Goal: Complete application form

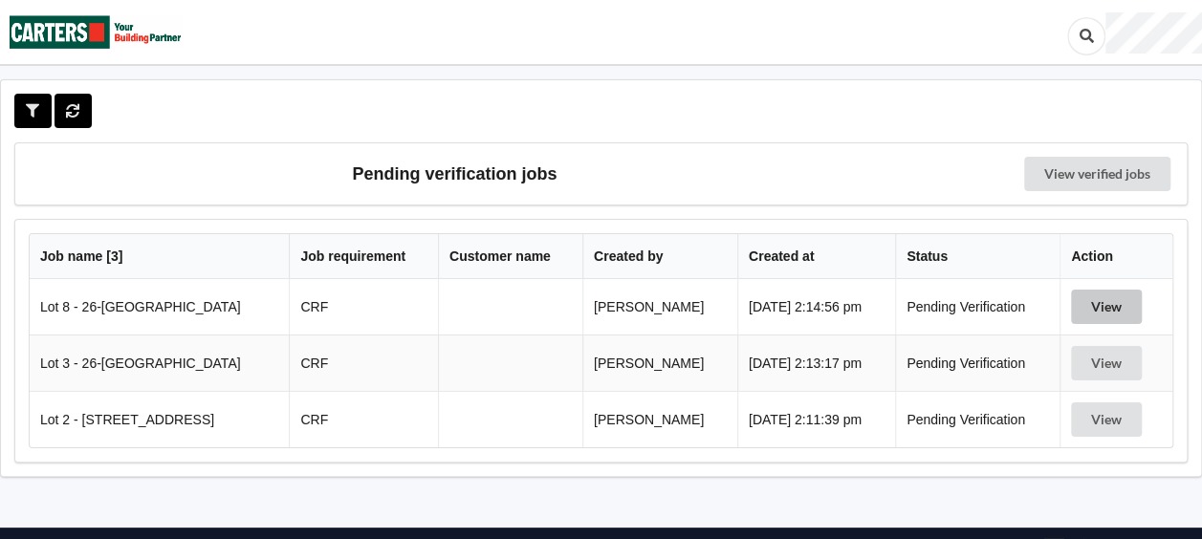
click at [1108, 309] on button "View" at bounding box center [1106, 307] width 71 height 34
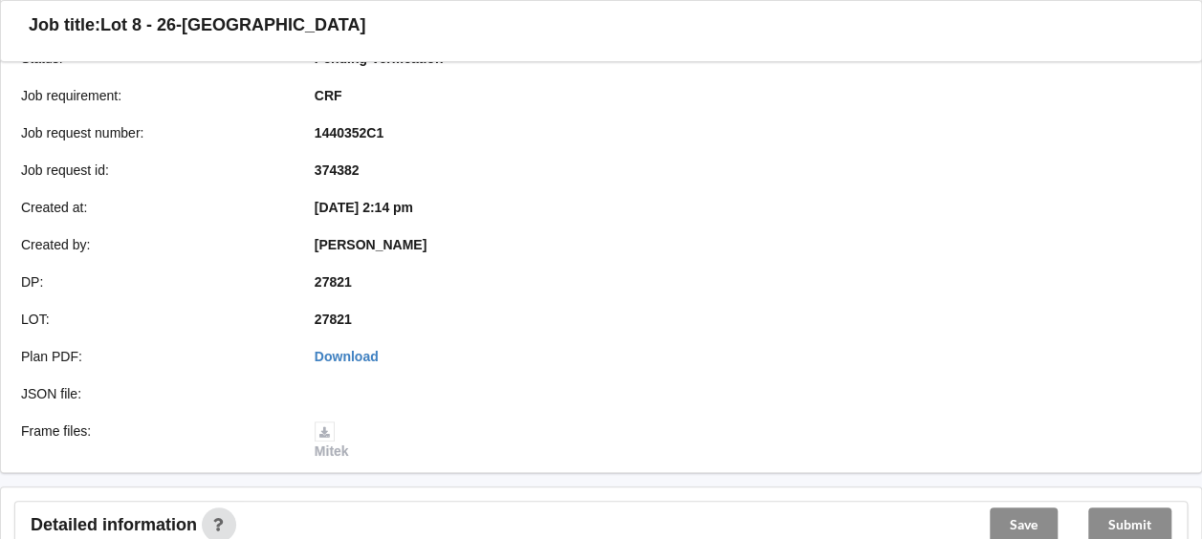
scroll to position [765, 0]
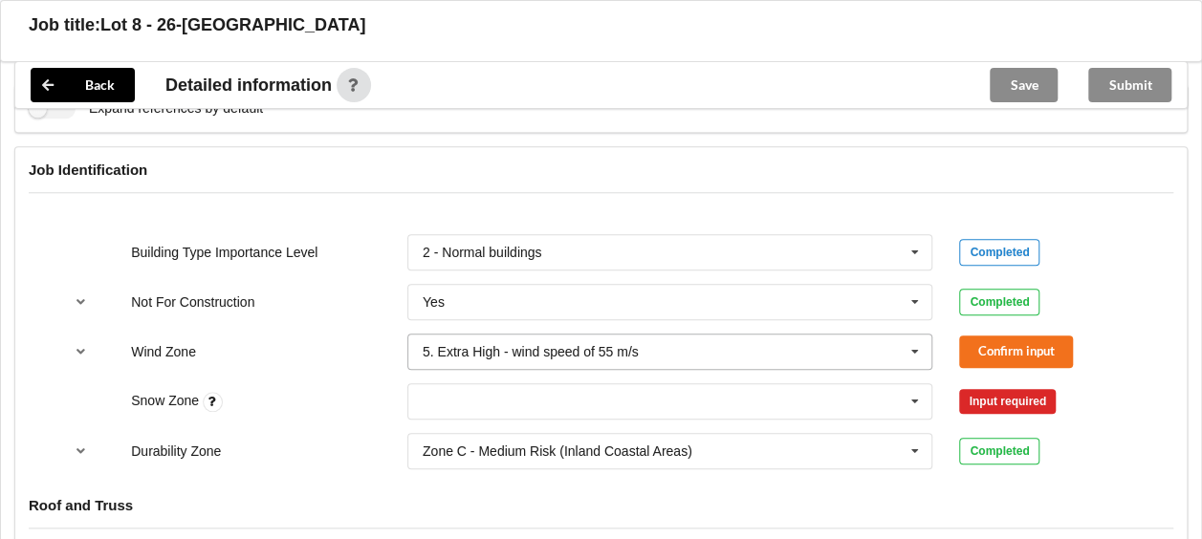
click at [712, 342] on input "text" at bounding box center [671, 352] width 524 height 34
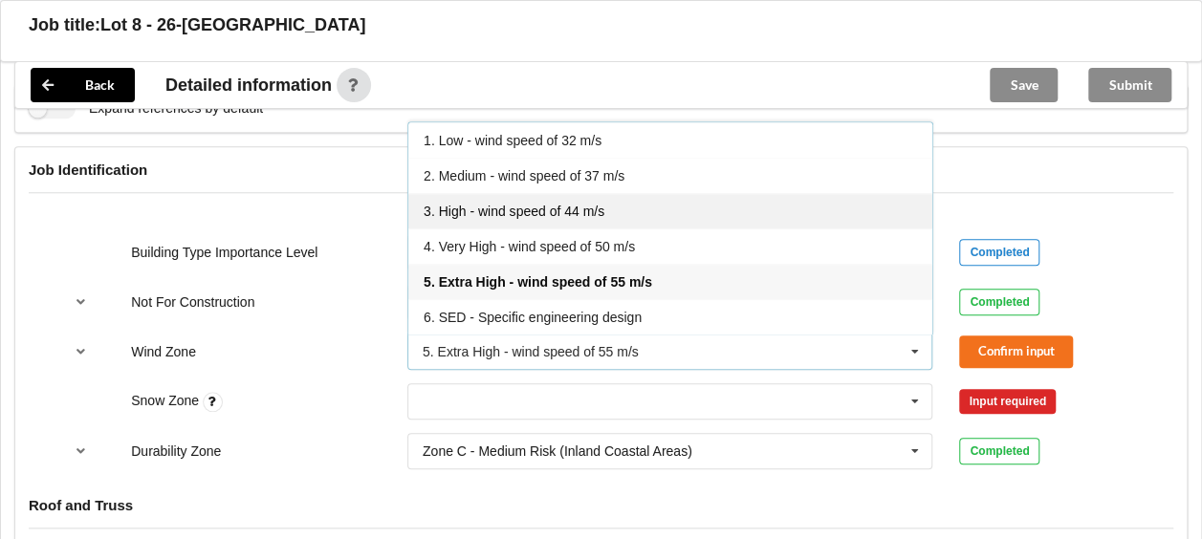
click at [630, 205] on div "3. High - wind speed of 44 m/s" at bounding box center [670, 210] width 524 height 35
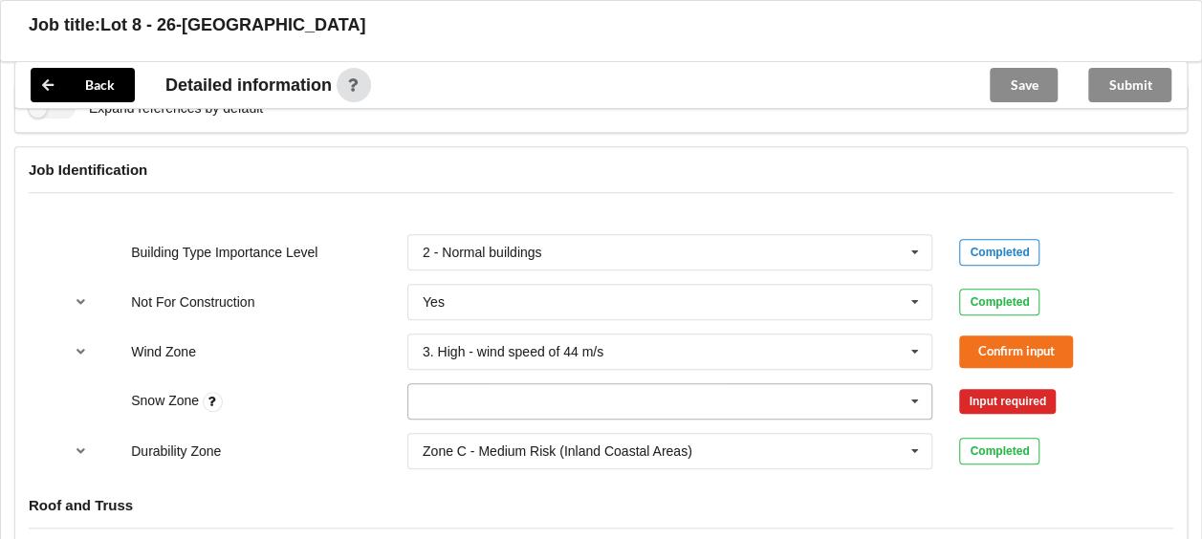
click at [911, 399] on icon at bounding box center [915, 401] width 29 height 35
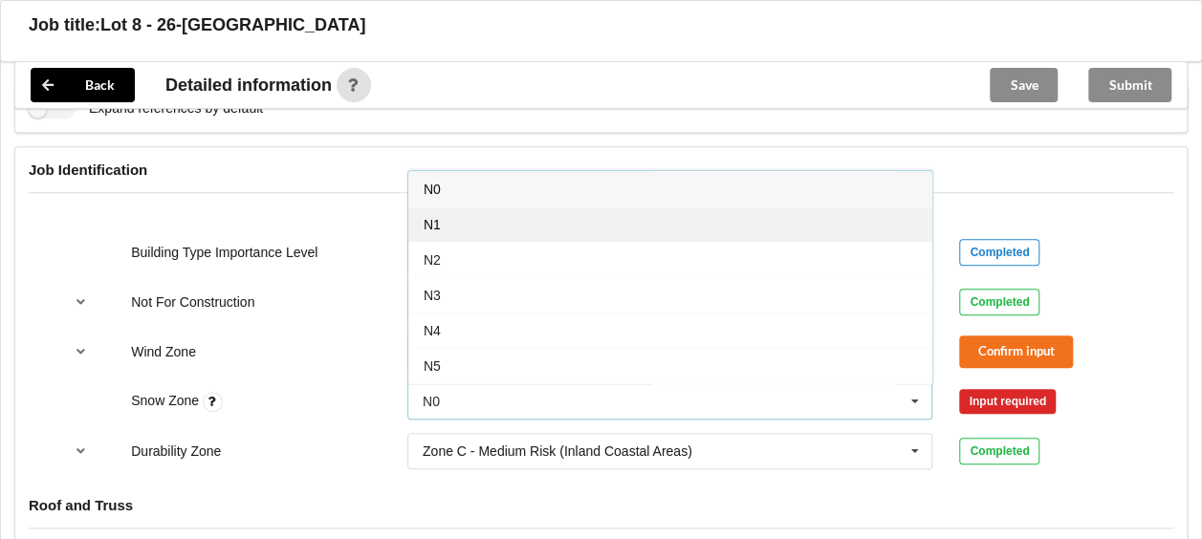
click at [560, 228] on div "N1" at bounding box center [670, 224] width 524 height 35
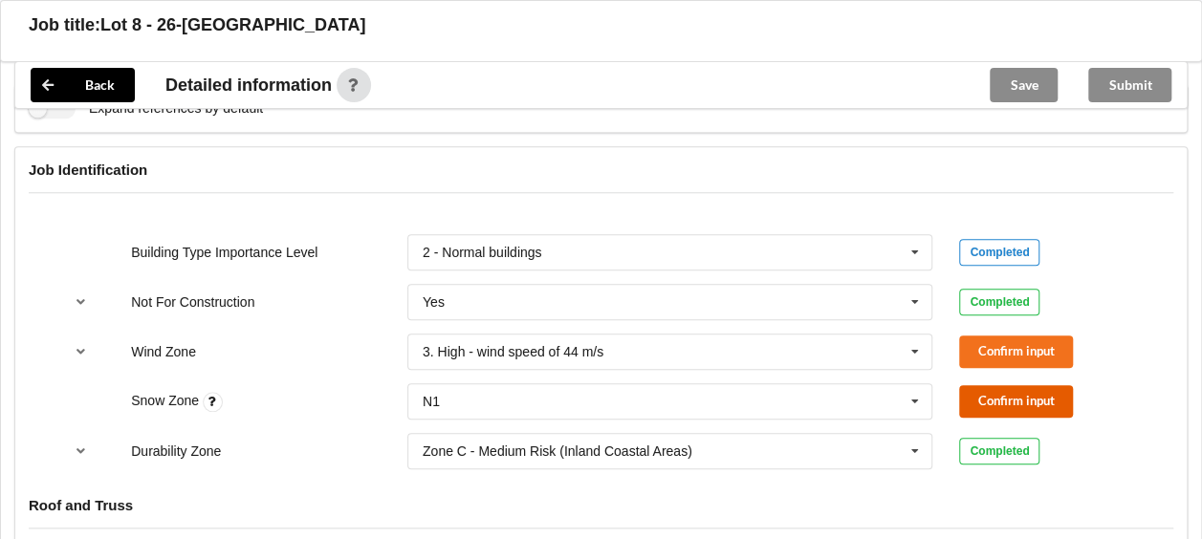
click at [1023, 406] on button "Confirm input" at bounding box center [1016, 401] width 114 height 32
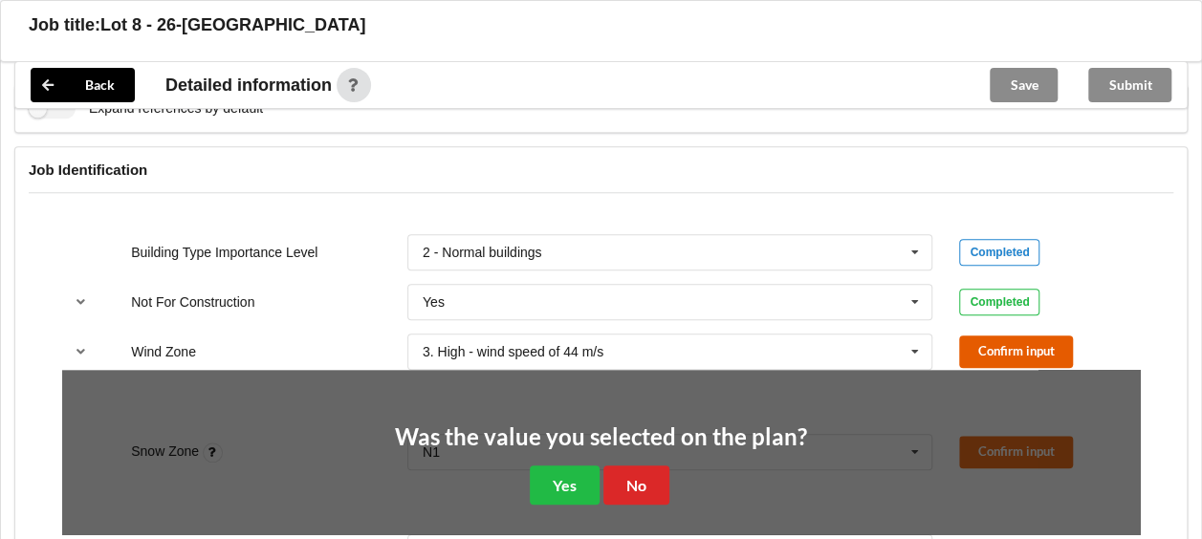
click at [991, 336] on button "Confirm input" at bounding box center [1016, 352] width 114 height 32
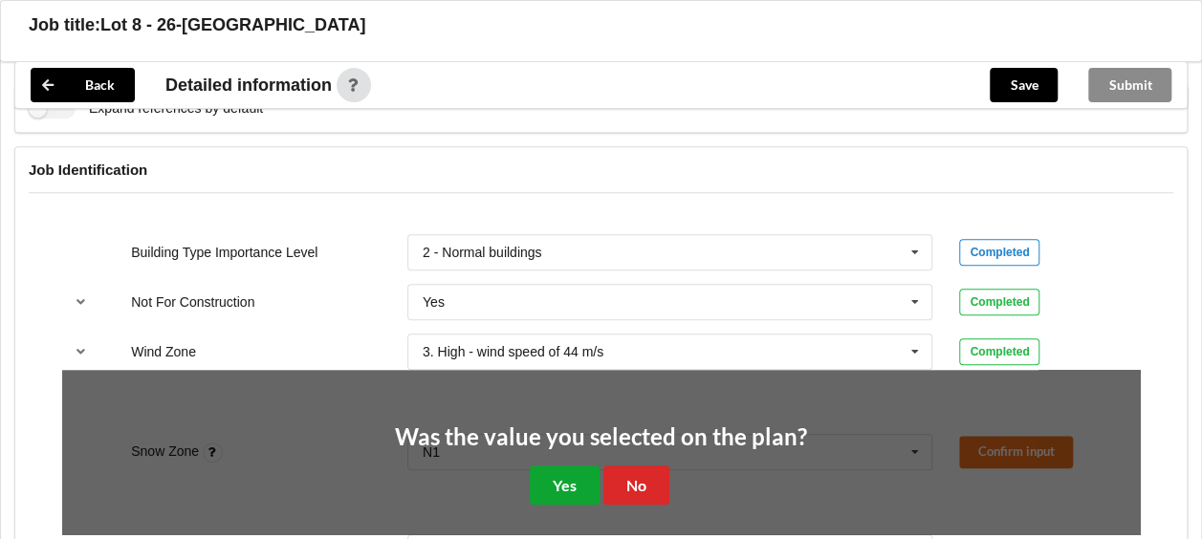
click at [572, 474] on button "Yes" at bounding box center [565, 485] width 70 height 39
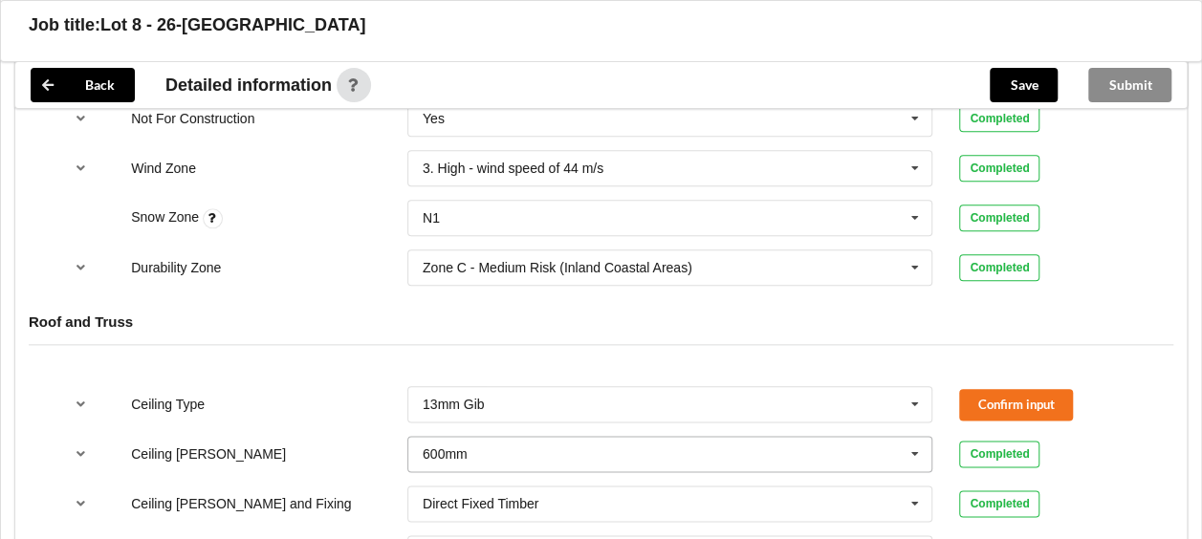
scroll to position [956, 0]
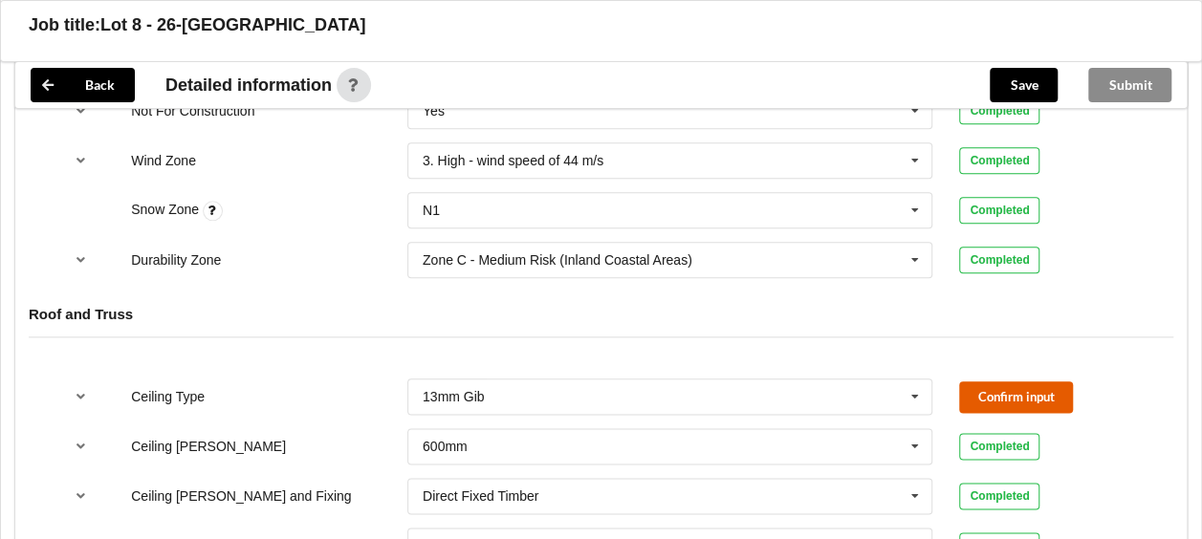
click at [987, 382] on button "Confirm input" at bounding box center [1016, 398] width 114 height 32
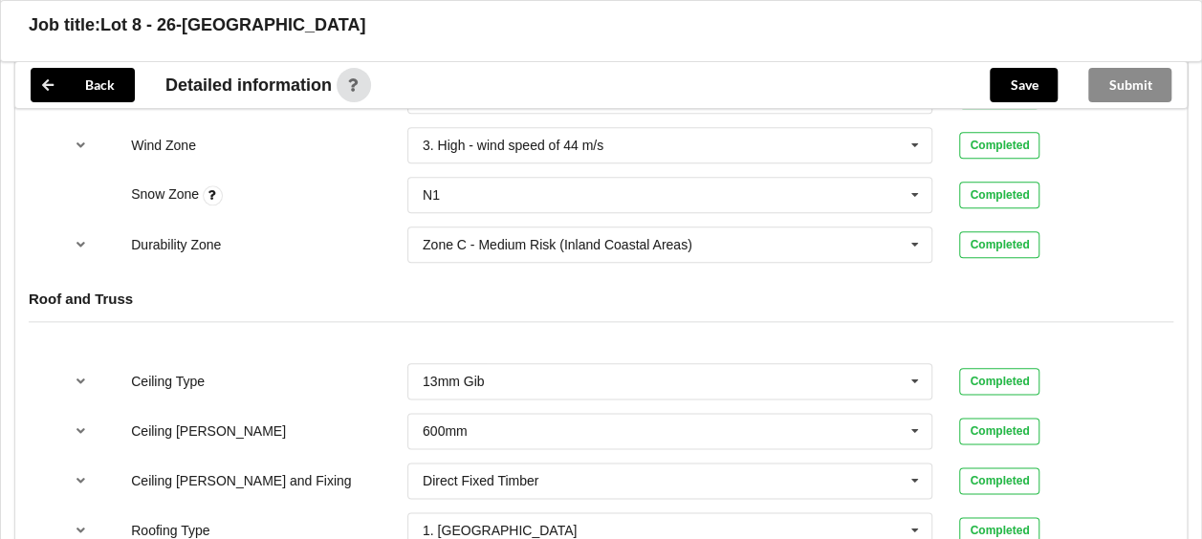
scroll to position [1339, 0]
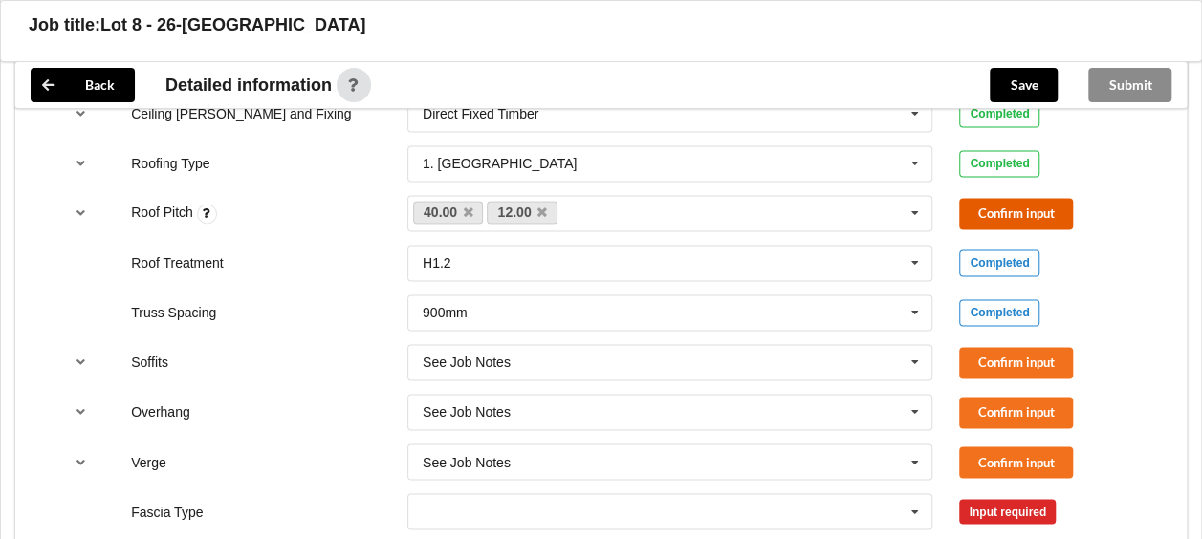
click at [979, 216] on button "Confirm input" at bounding box center [1016, 214] width 114 height 32
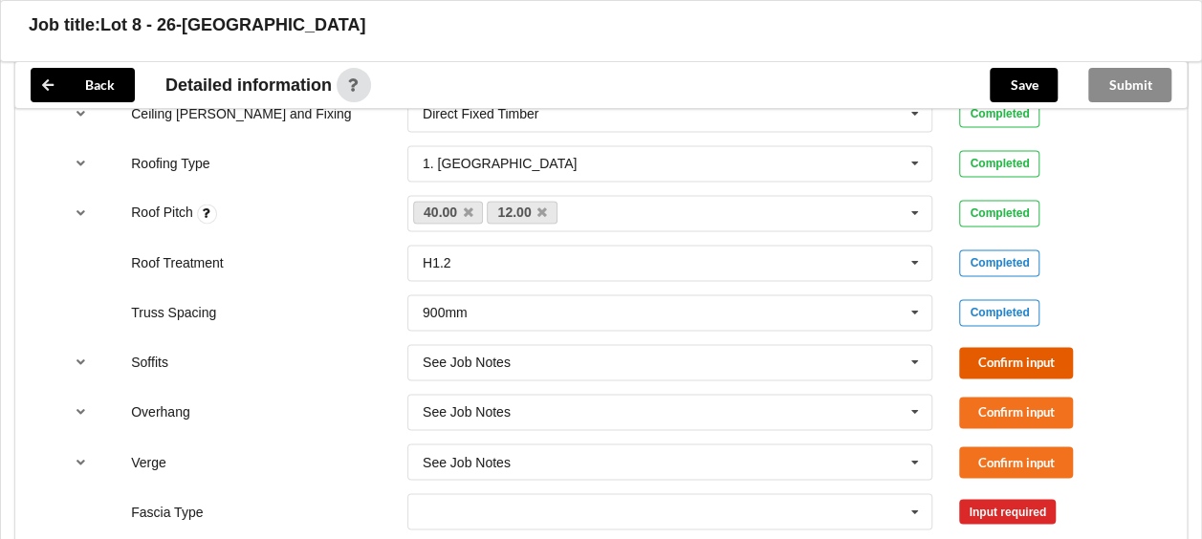
click at [988, 359] on button "Confirm input" at bounding box center [1016, 363] width 114 height 32
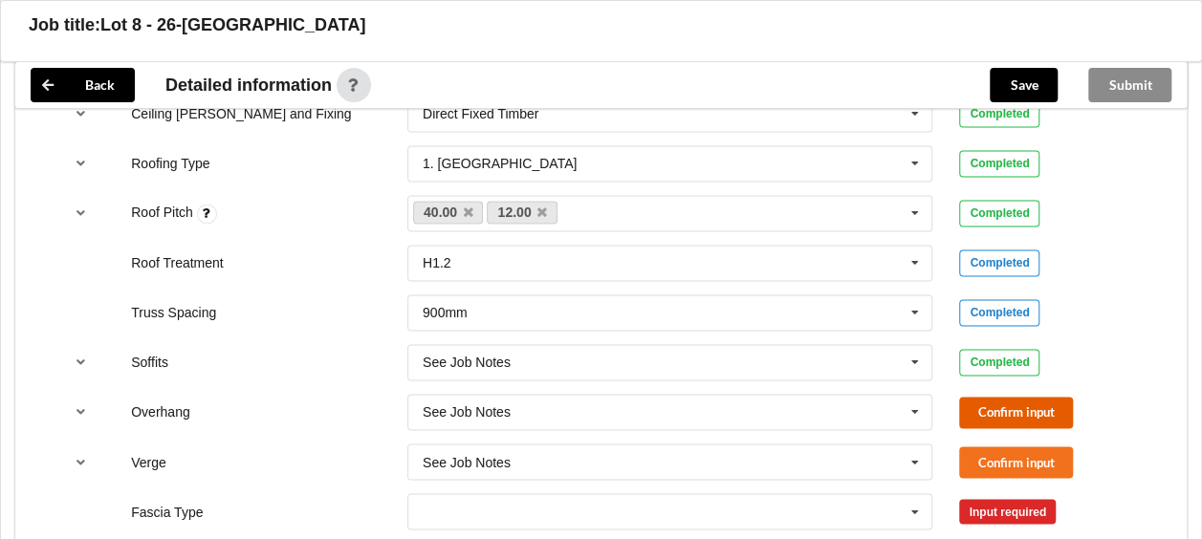
drag, startPoint x: 987, startPoint y: 395, endPoint x: 983, endPoint y: 426, distance: 30.8
click at [987, 397] on button "Confirm input" at bounding box center [1016, 413] width 114 height 32
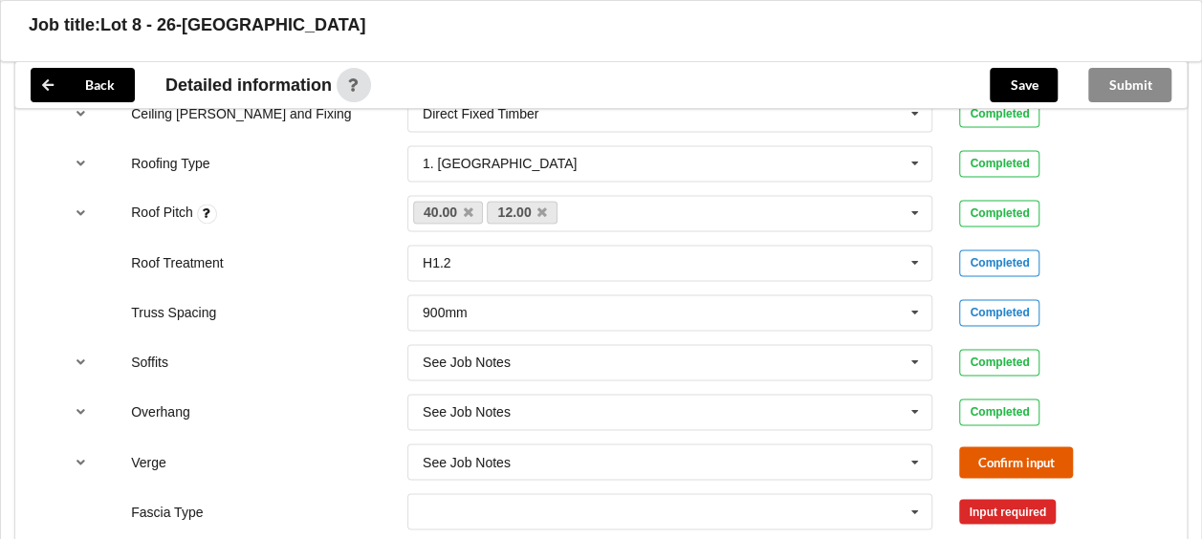
click at [982, 448] on button "Confirm input" at bounding box center [1016, 463] width 114 height 32
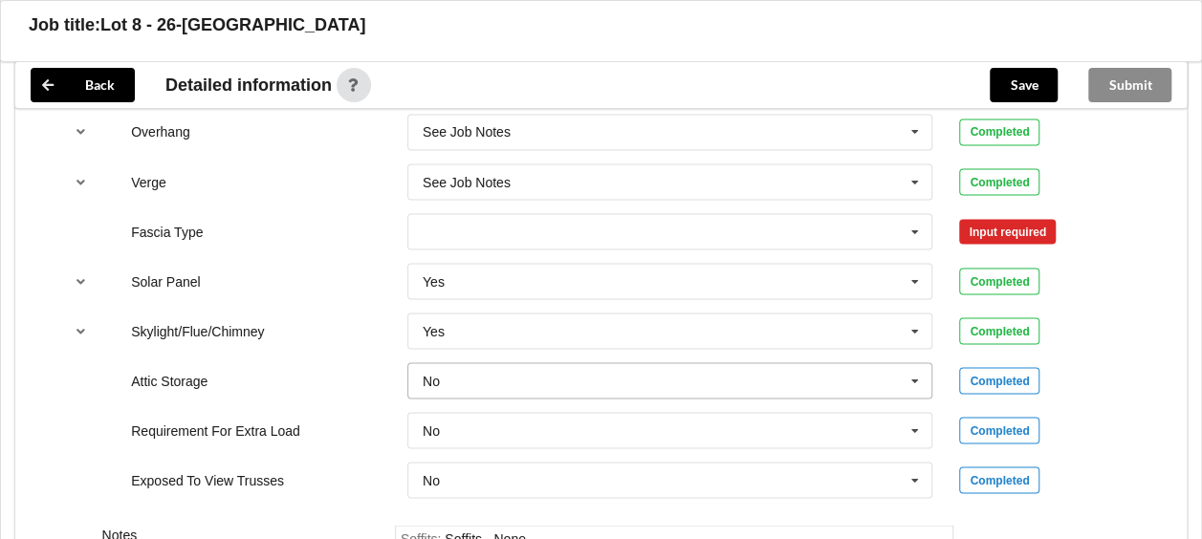
scroll to position [1626, 0]
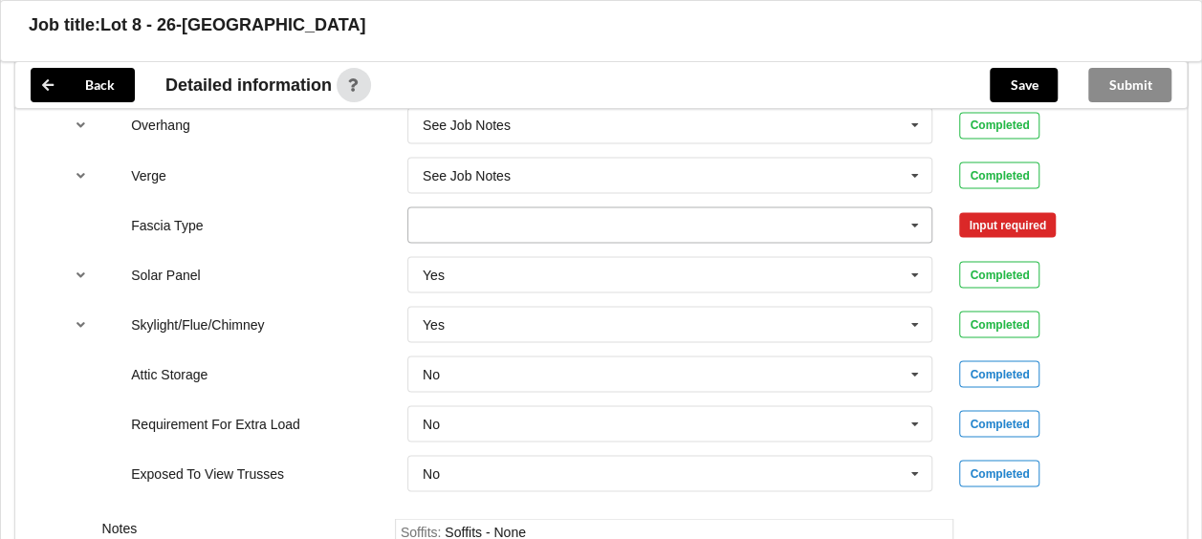
click at [916, 218] on icon at bounding box center [915, 225] width 29 height 35
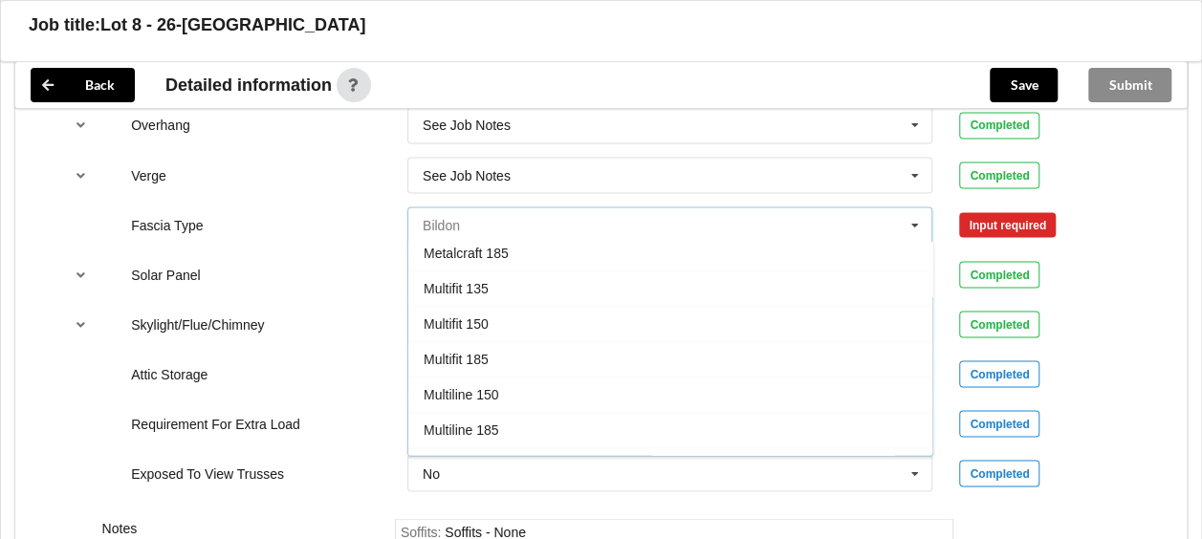
scroll to position [574, 0]
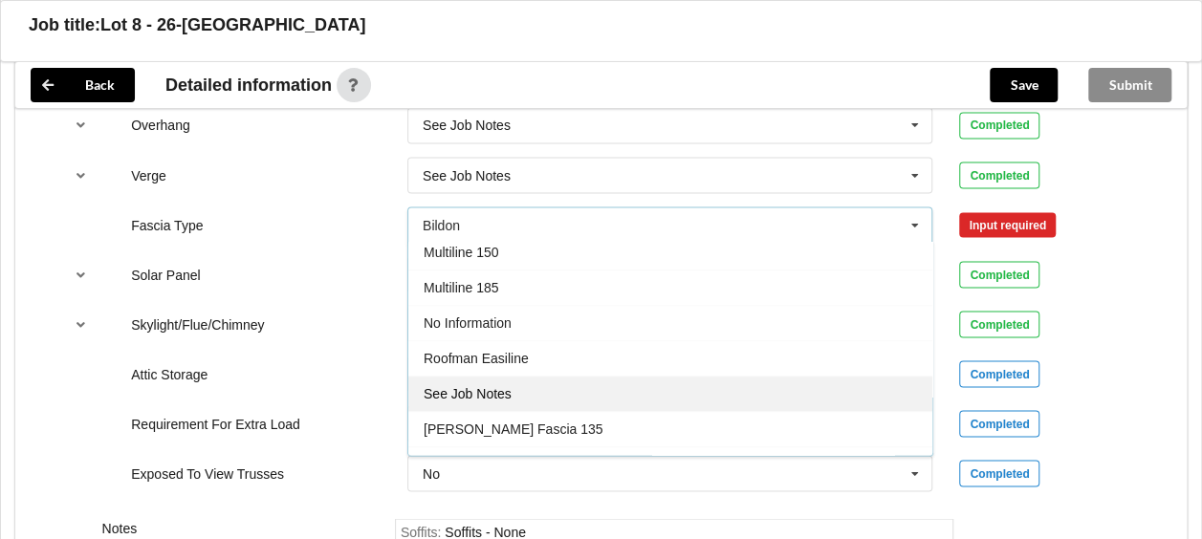
click at [715, 380] on div "See Job Notes" at bounding box center [670, 393] width 524 height 35
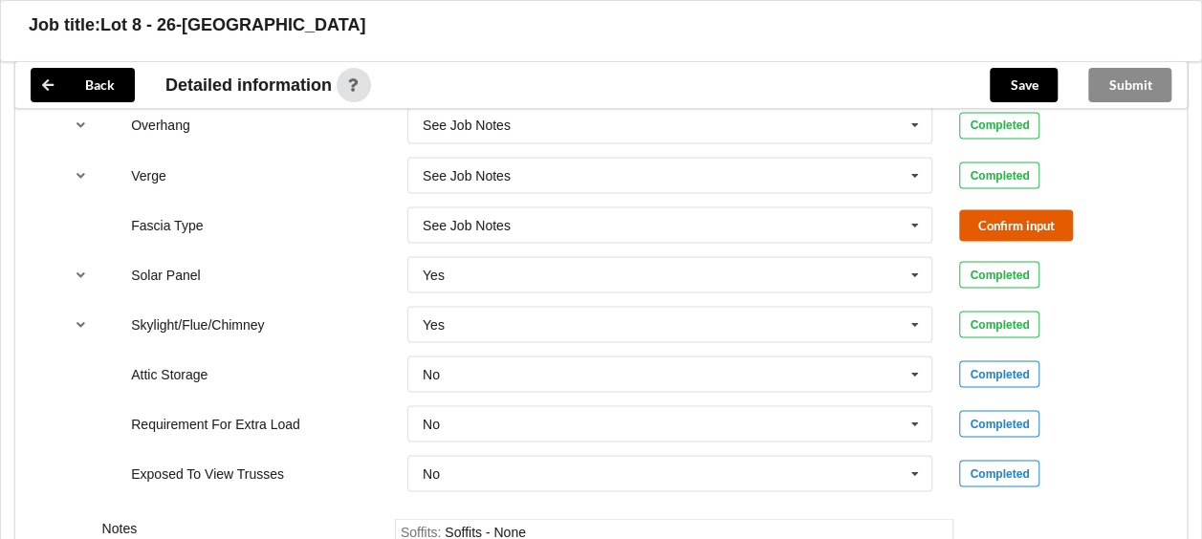
click at [1006, 228] on button "Confirm input" at bounding box center [1016, 225] width 114 height 32
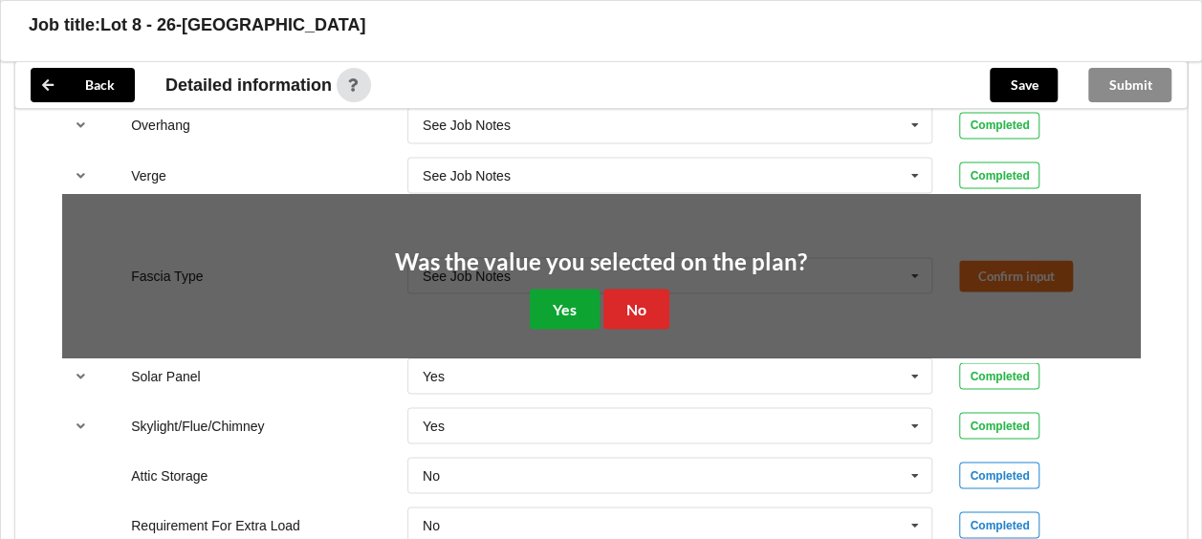
click at [558, 310] on button "Yes" at bounding box center [565, 308] width 70 height 39
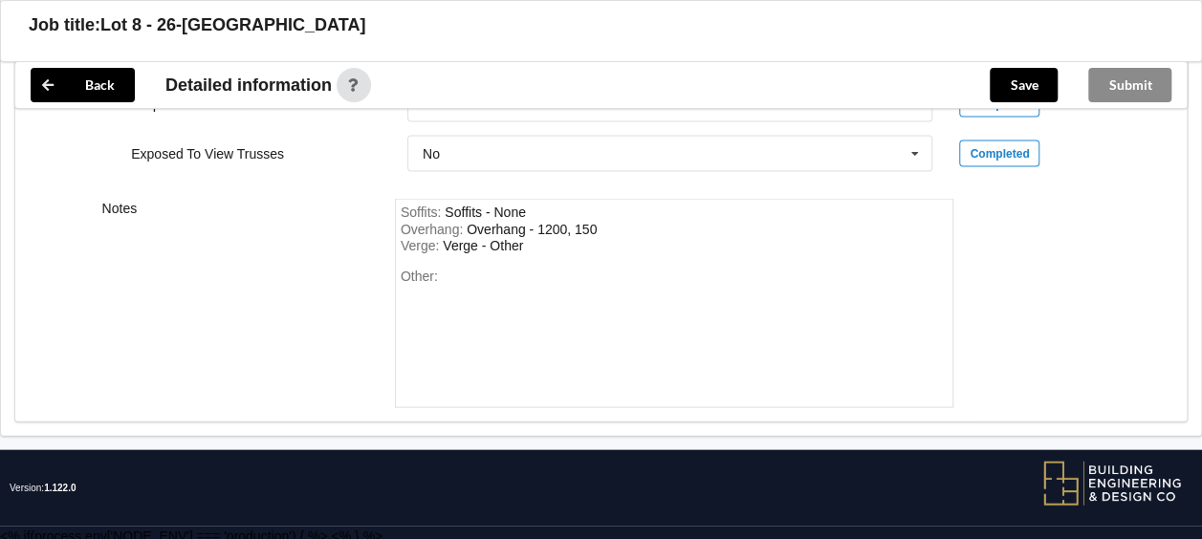
scroll to position [1945, 0]
click at [575, 288] on div "Other:" at bounding box center [675, 336] width 548 height 134
click at [1016, 85] on button "Save" at bounding box center [1024, 85] width 68 height 34
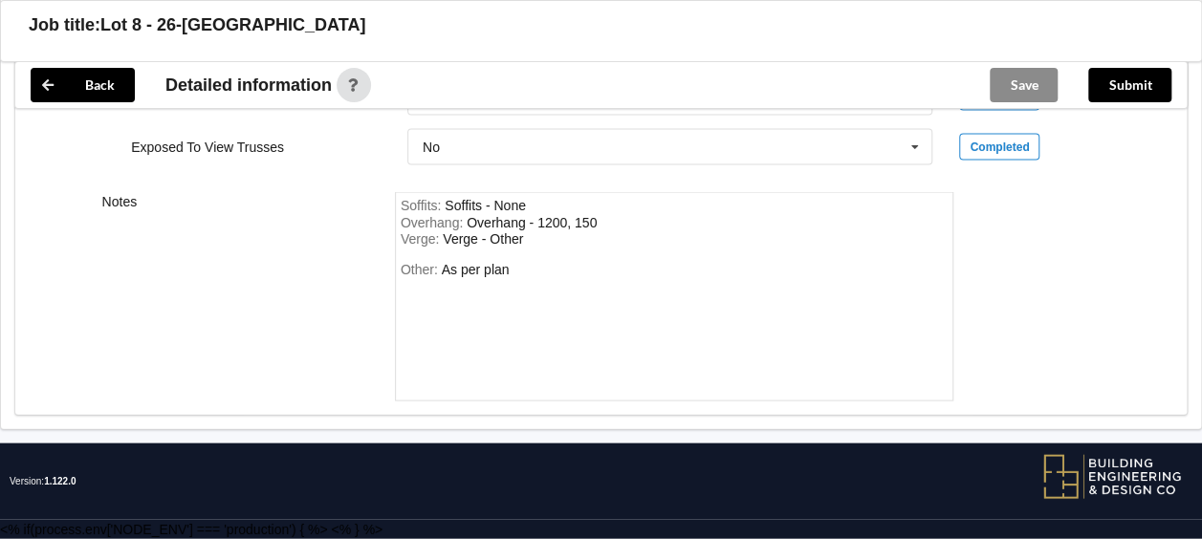
scroll to position [1858, 0]
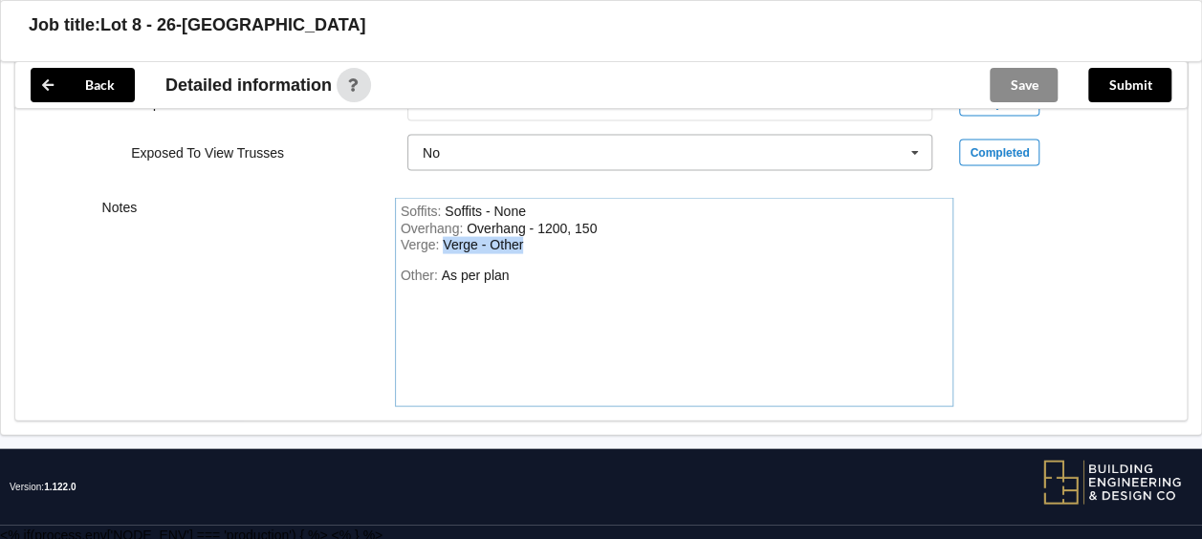
drag, startPoint x: 539, startPoint y: 244, endPoint x: 407, endPoint y: 149, distance: 162.4
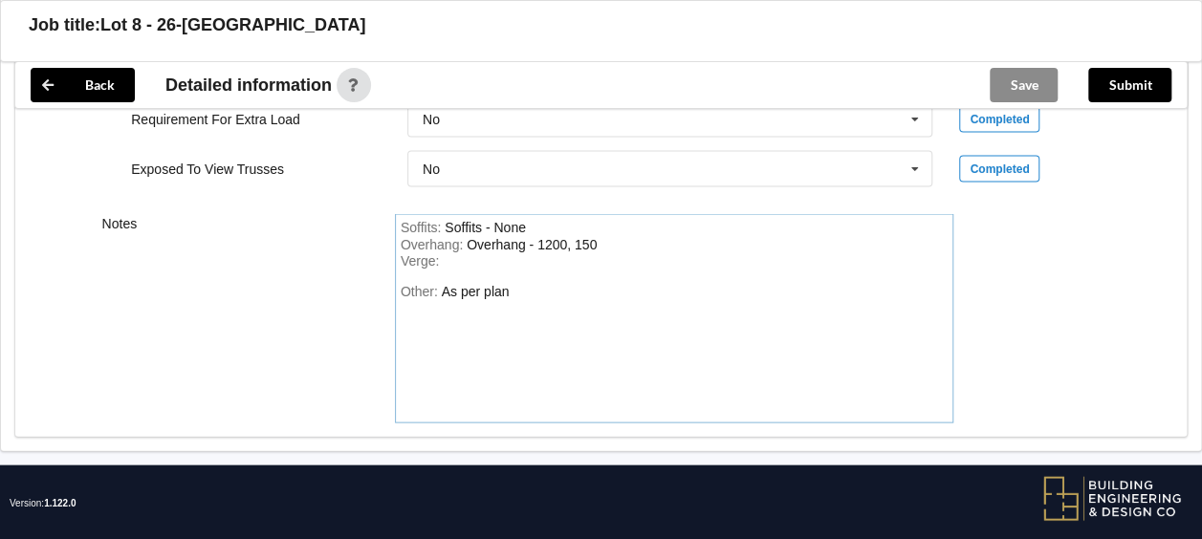
click at [521, 223] on div "Soffits : Soffits - None Overhang : Overhang - 1200, 150 Verge : Other: As per …" at bounding box center [674, 318] width 559 height 209
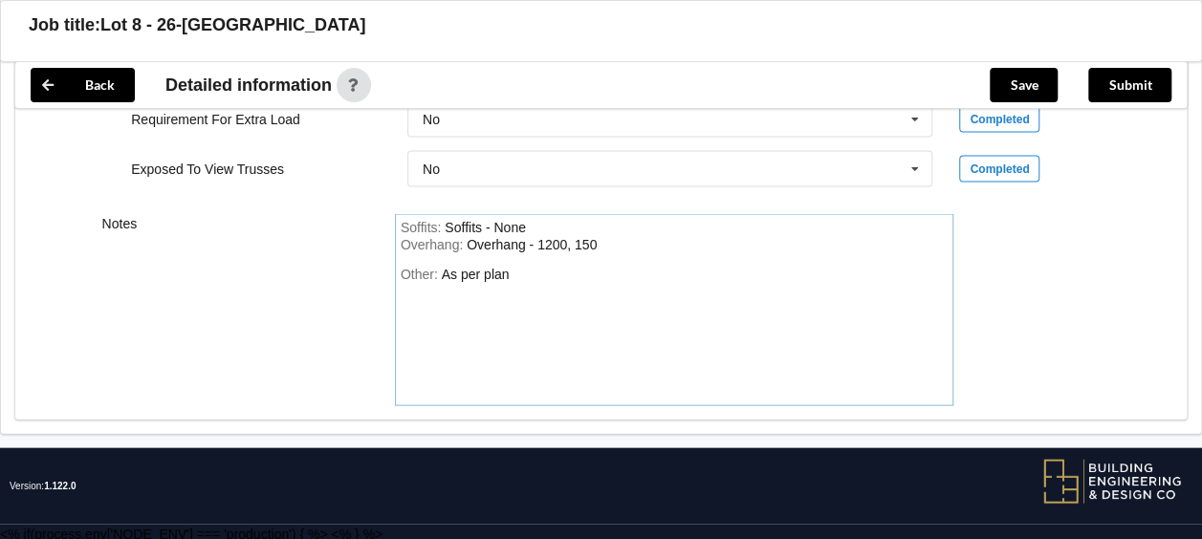
click at [521, 223] on div "Soffits - None" at bounding box center [485, 227] width 81 height 15
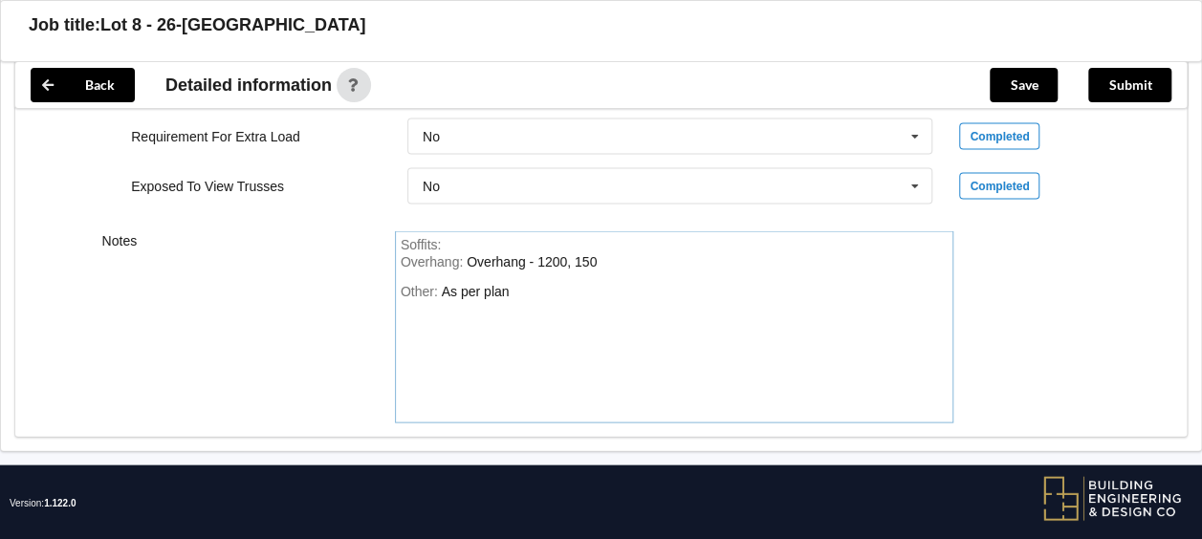
click at [526, 254] on div "Overhang - 1200, 150" at bounding box center [532, 261] width 130 height 15
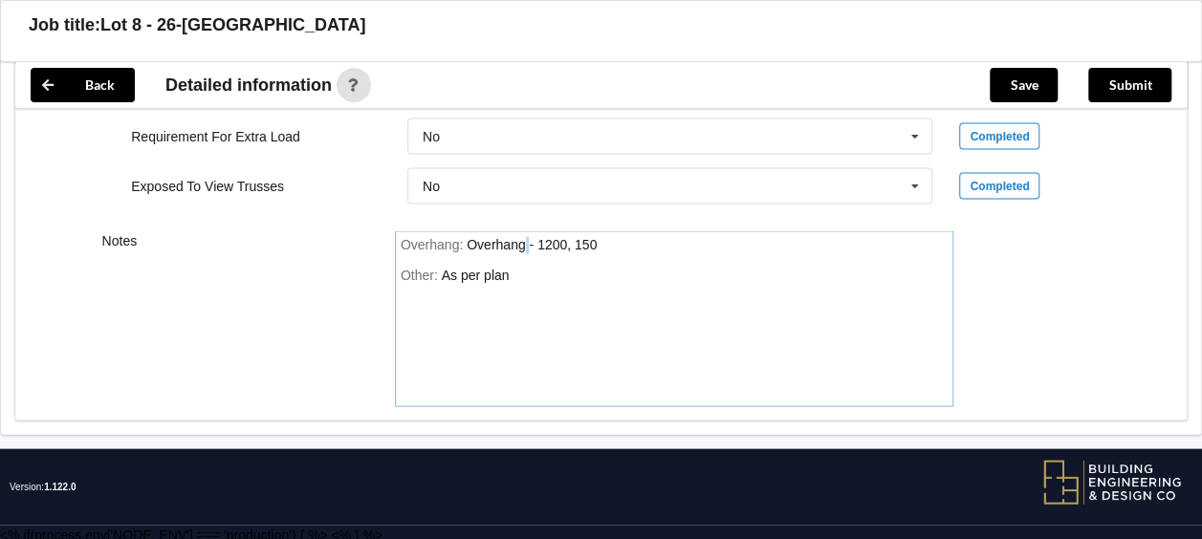
click at [526, 243] on div "Overhang - 1200, 150" at bounding box center [532, 244] width 130 height 15
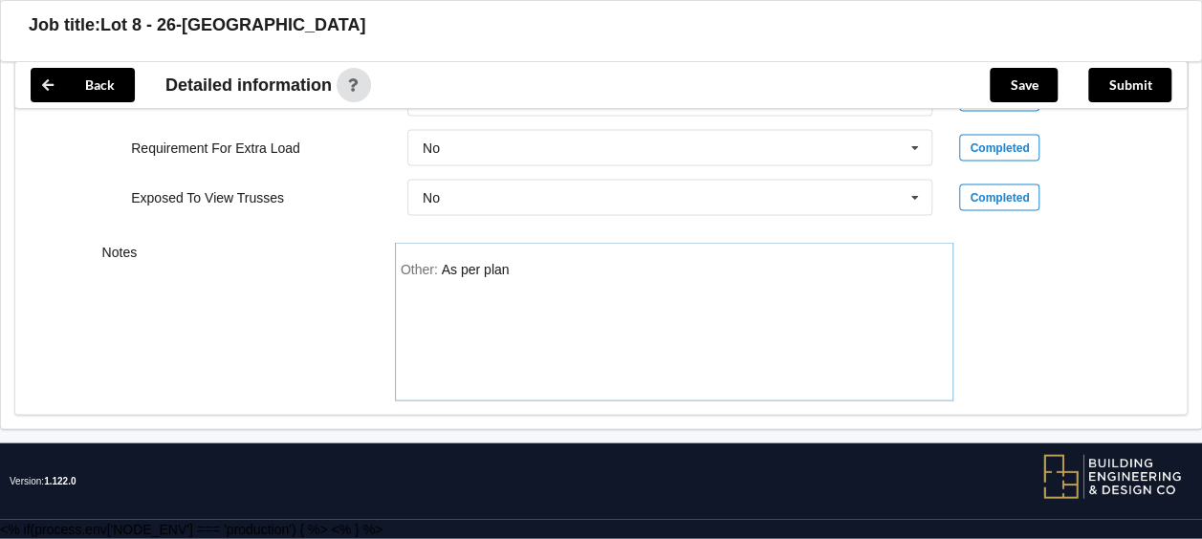
scroll to position [1807, 0]
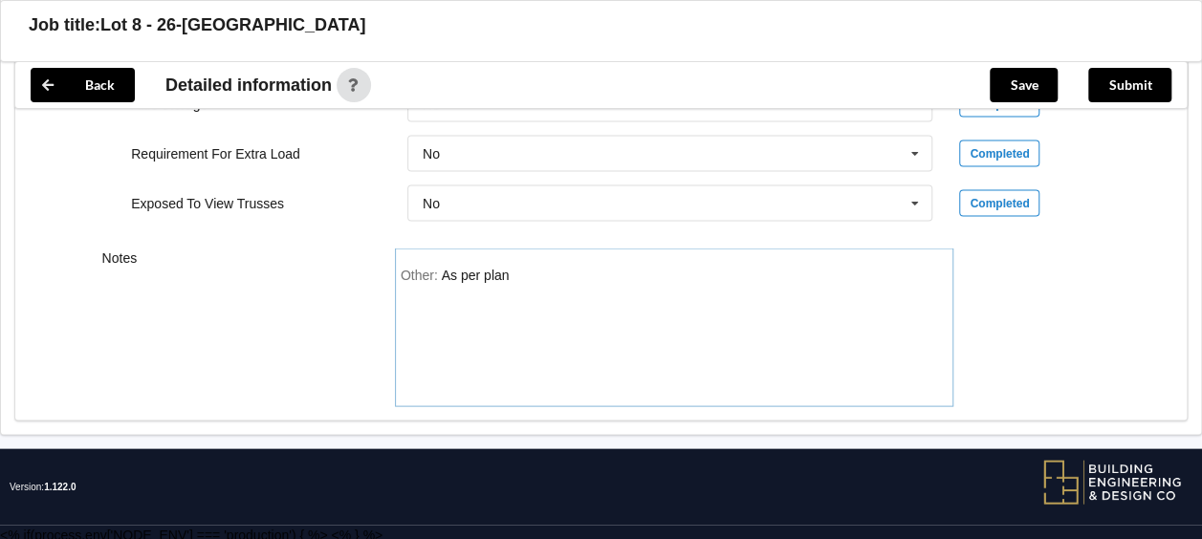
click at [529, 268] on div "Other: As per plan" at bounding box center [675, 335] width 548 height 134
click at [1020, 76] on button "Save" at bounding box center [1024, 85] width 68 height 34
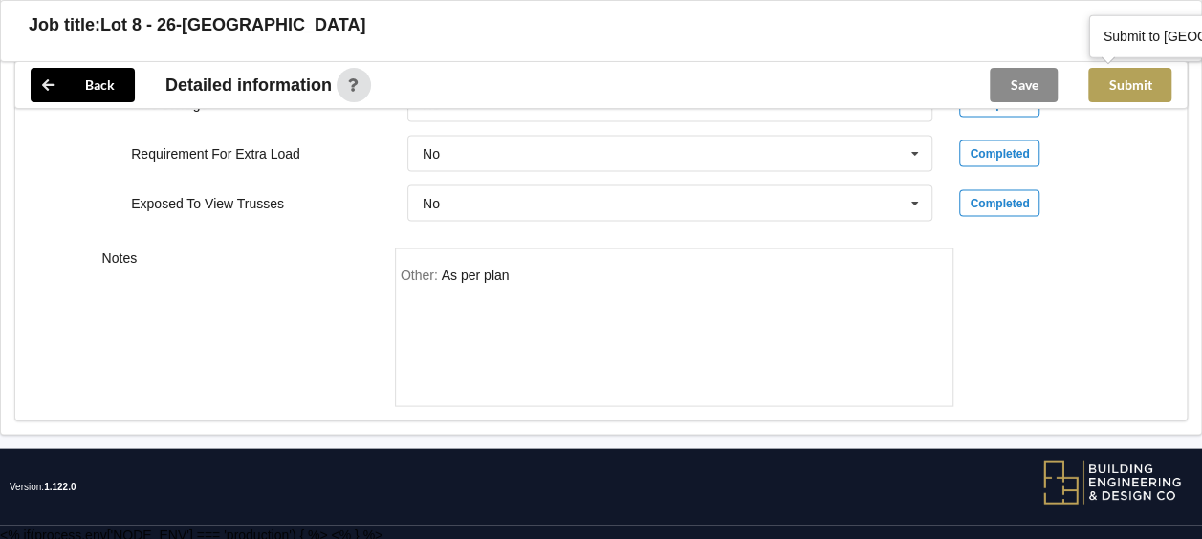
click at [1121, 84] on button "Submit" at bounding box center [1129, 85] width 83 height 34
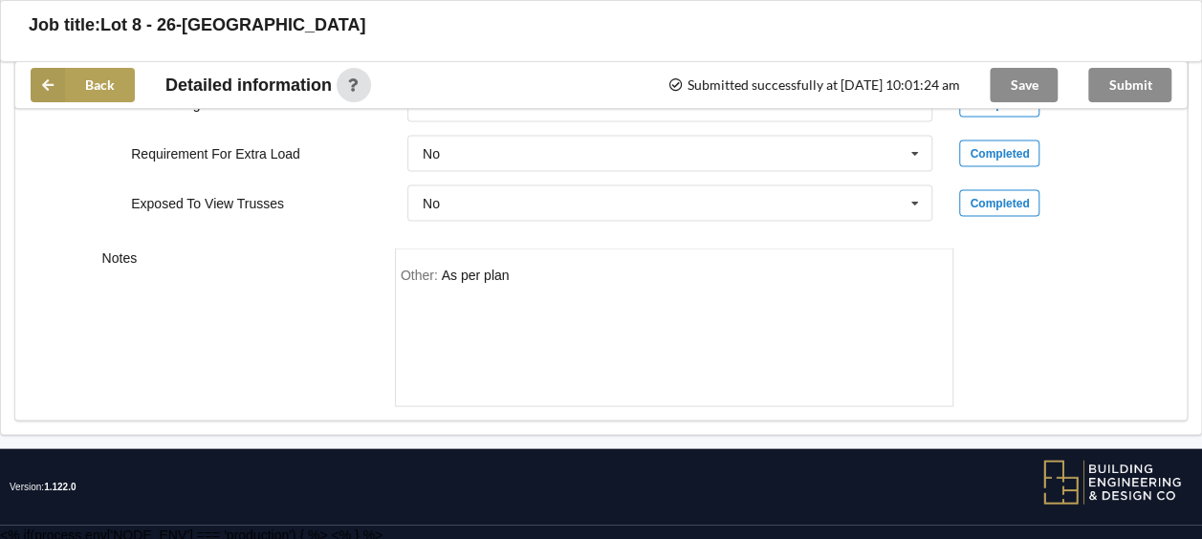
click at [103, 81] on button "Back" at bounding box center [83, 85] width 104 height 34
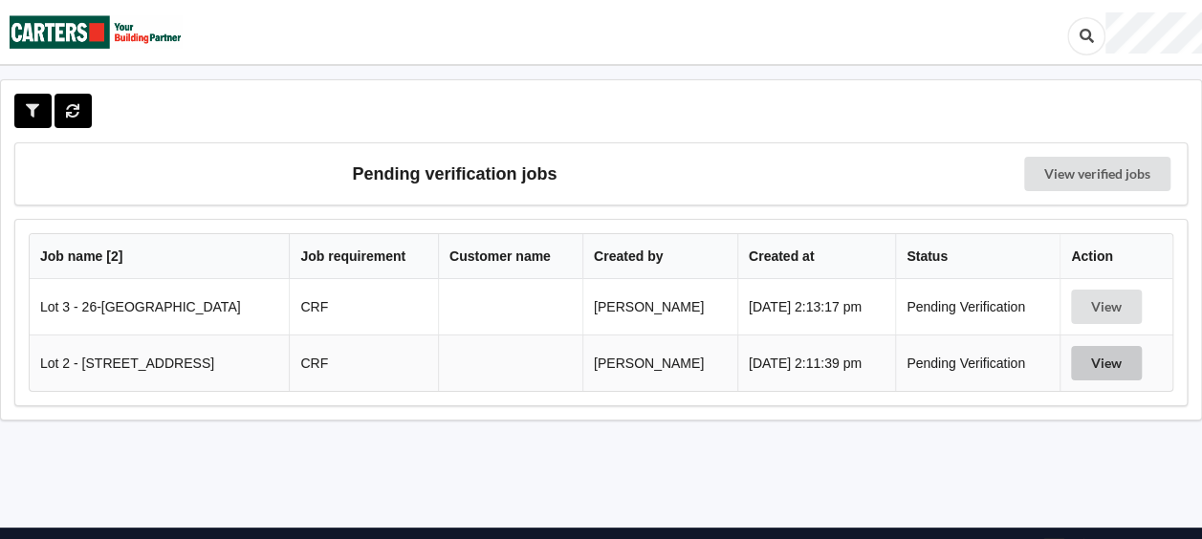
click at [1123, 353] on button "View" at bounding box center [1106, 363] width 71 height 34
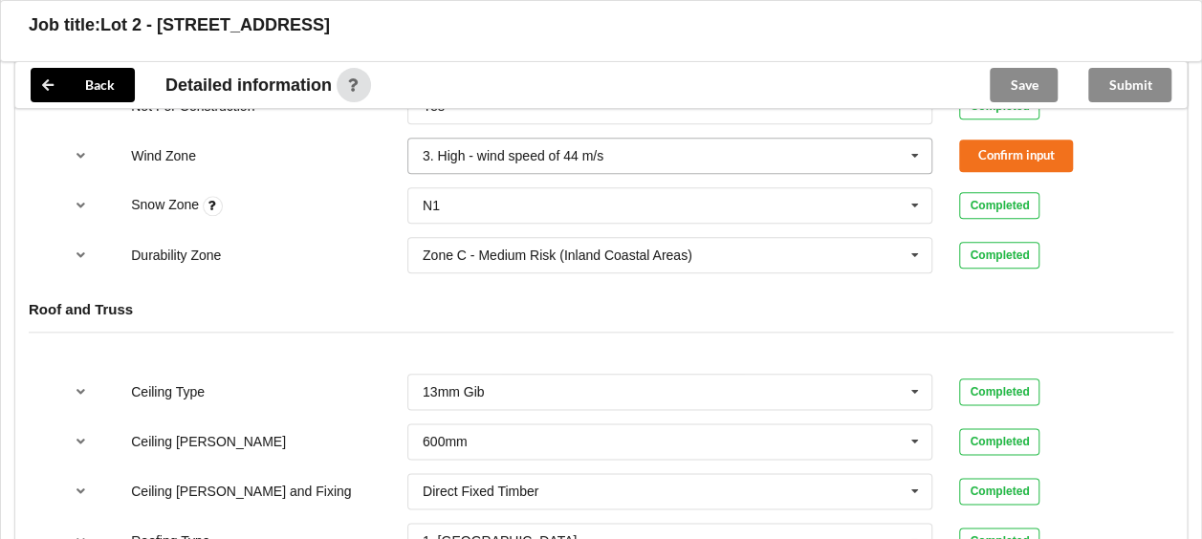
scroll to position [861, 0]
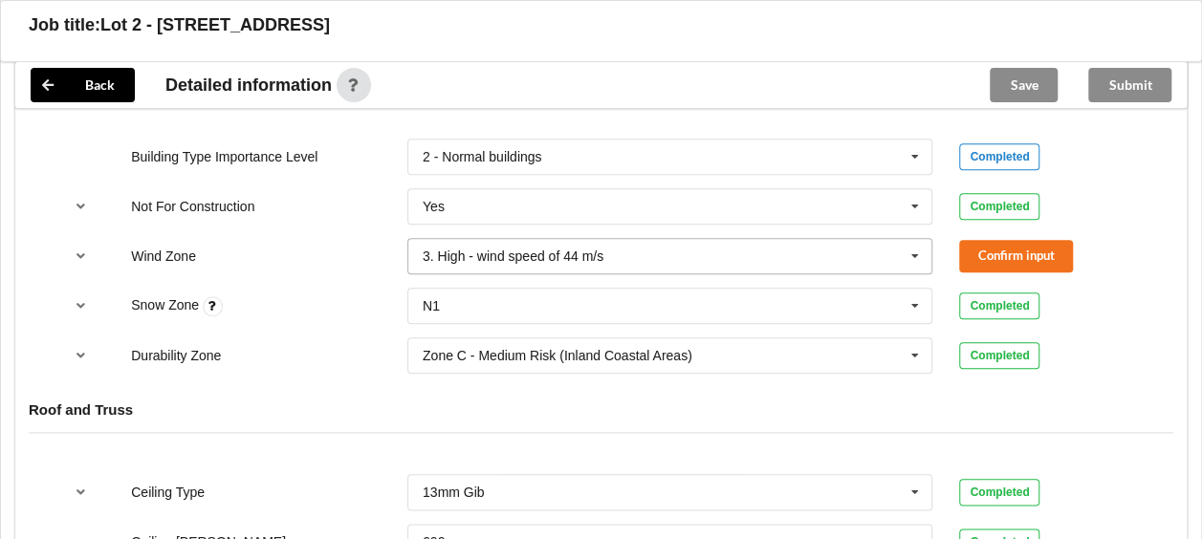
click at [914, 252] on icon at bounding box center [915, 256] width 29 height 35
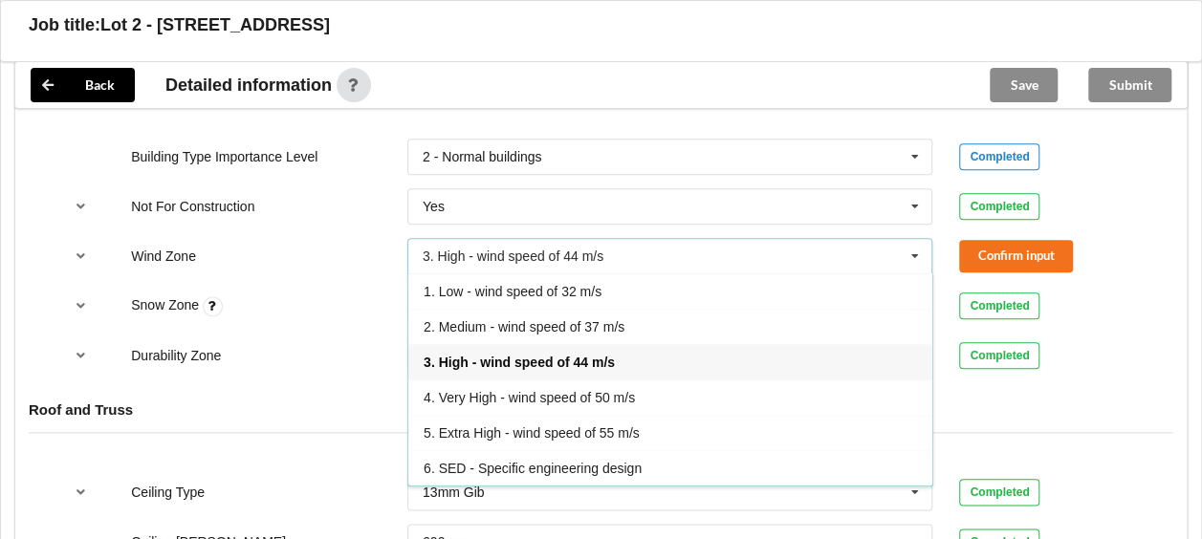
click at [613, 360] on span "3. High - wind speed of 44 m/s" at bounding box center [519, 362] width 191 height 15
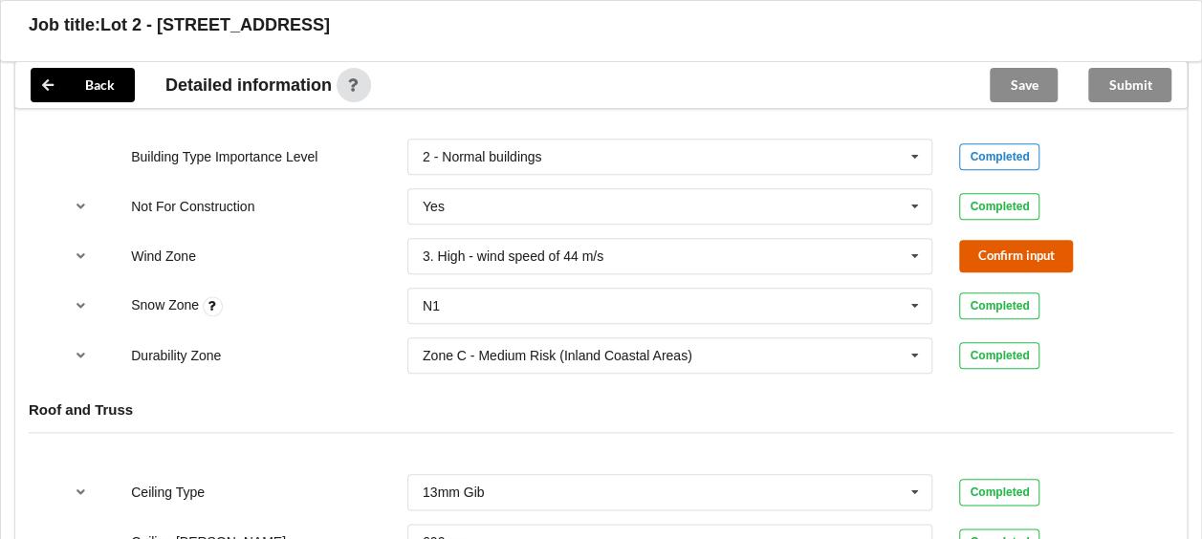
click at [972, 262] on button "Confirm input" at bounding box center [1016, 256] width 114 height 32
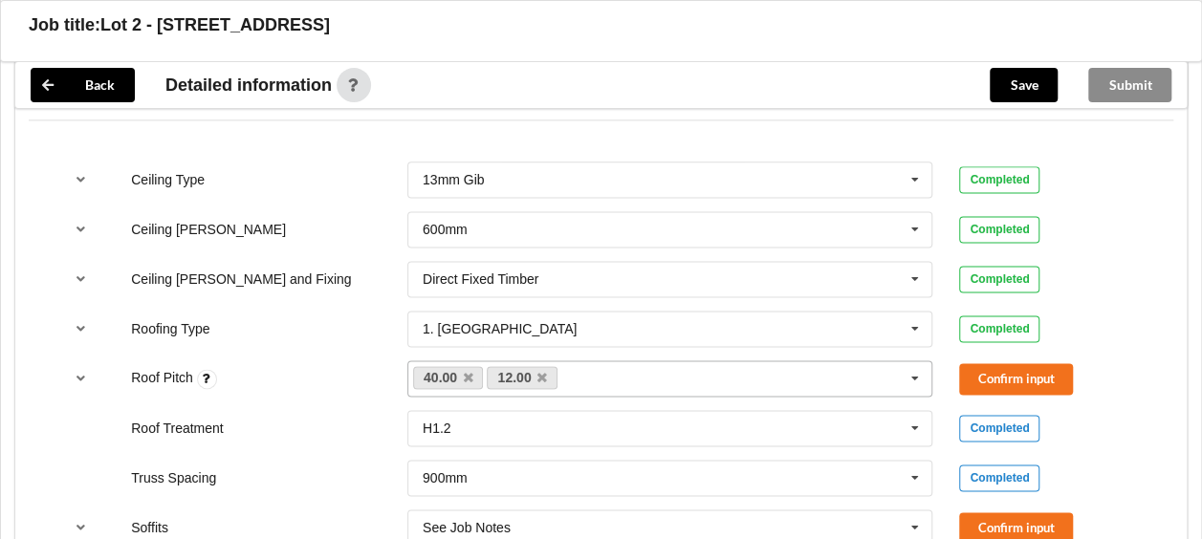
scroll to position [1243, 0]
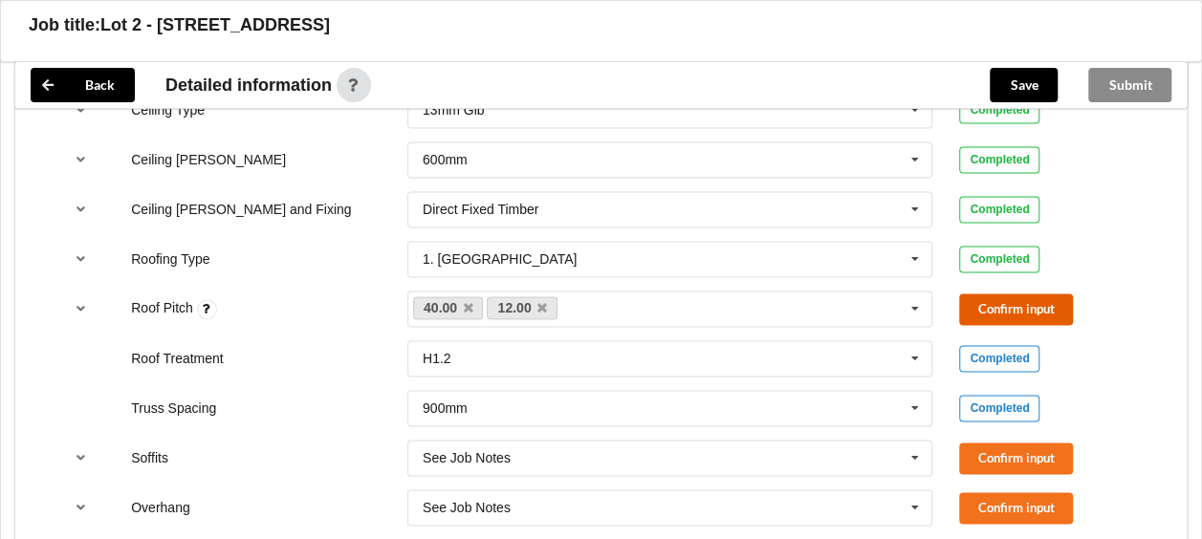
click at [989, 295] on button "Confirm input" at bounding box center [1016, 310] width 114 height 32
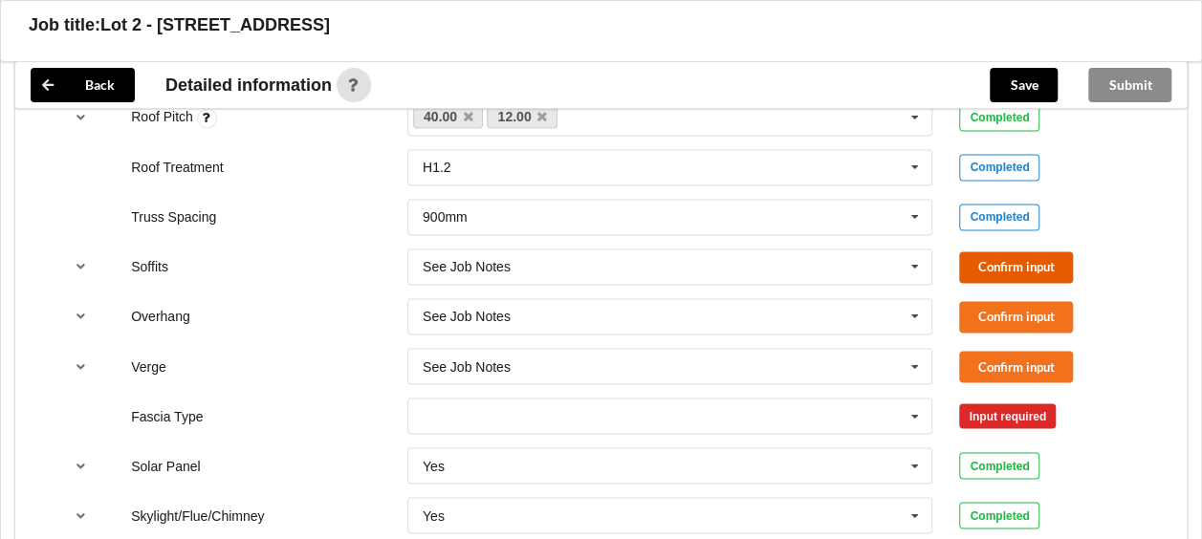
click at [963, 264] on button "Confirm input" at bounding box center [1016, 268] width 114 height 32
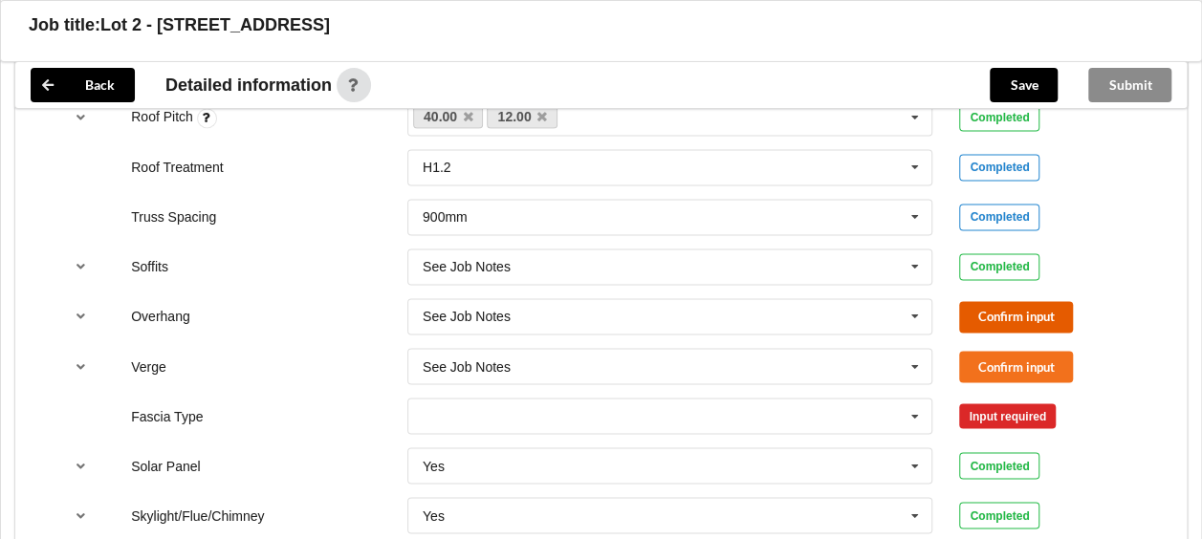
click at [989, 301] on button "Confirm input" at bounding box center [1016, 317] width 114 height 32
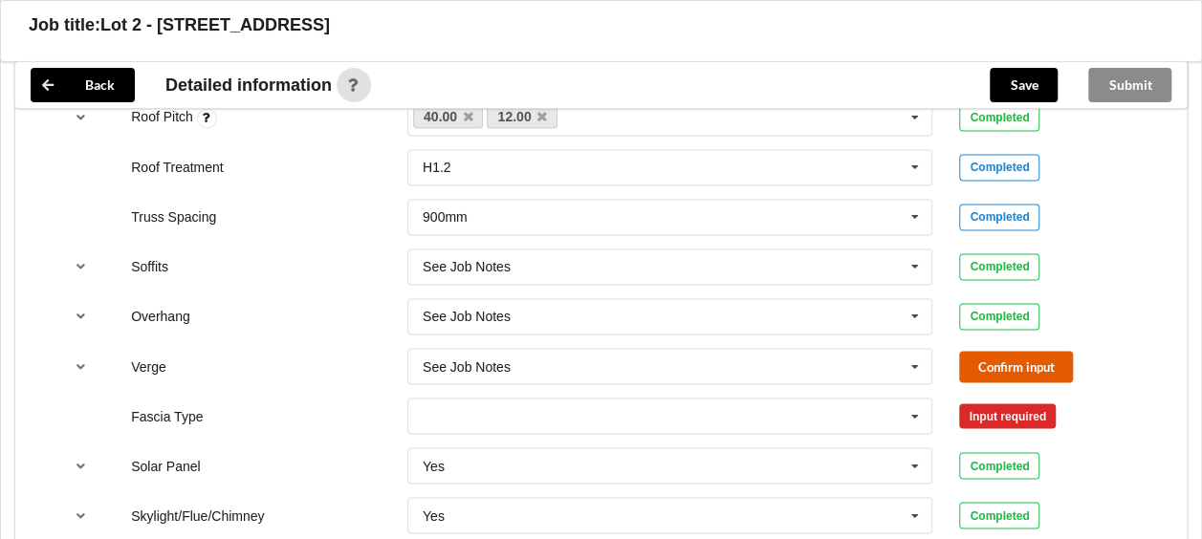
click at [994, 354] on button "Confirm input" at bounding box center [1016, 367] width 114 height 32
click at [916, 405] on icon at bounding box center [915, 416] width 29 height 35
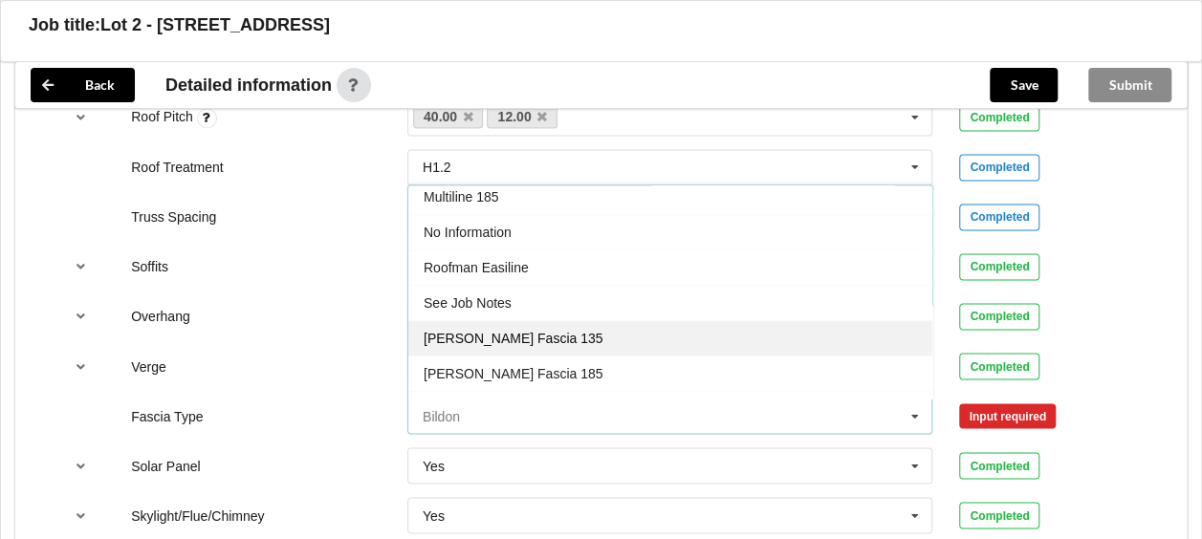
scroll to position [627, 0]
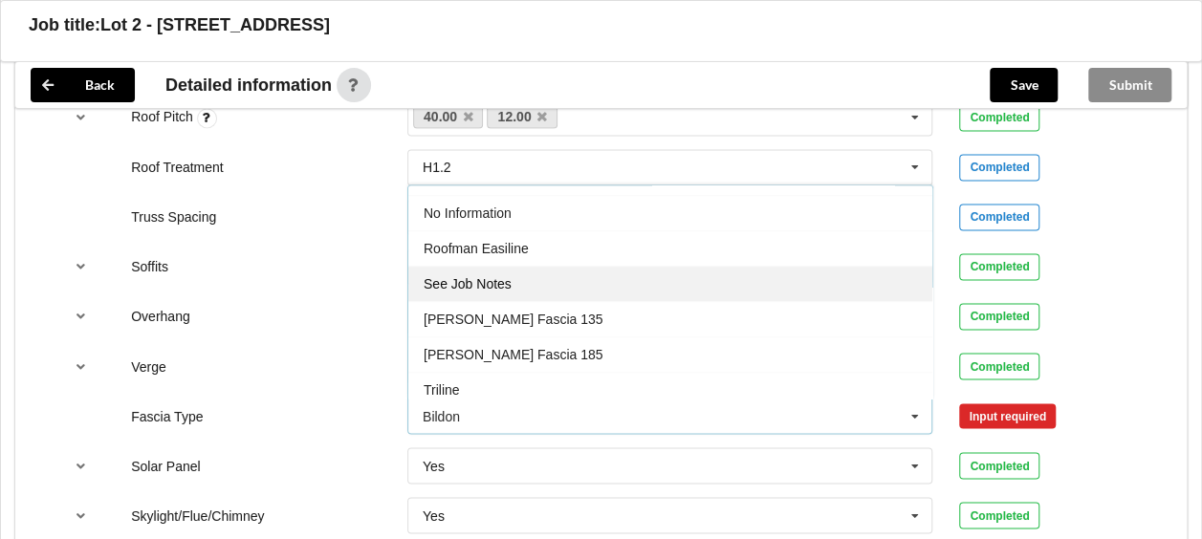
click at [585, 266] on div "See Job Notes" at bounding box center [670, 283] width 524 height 35
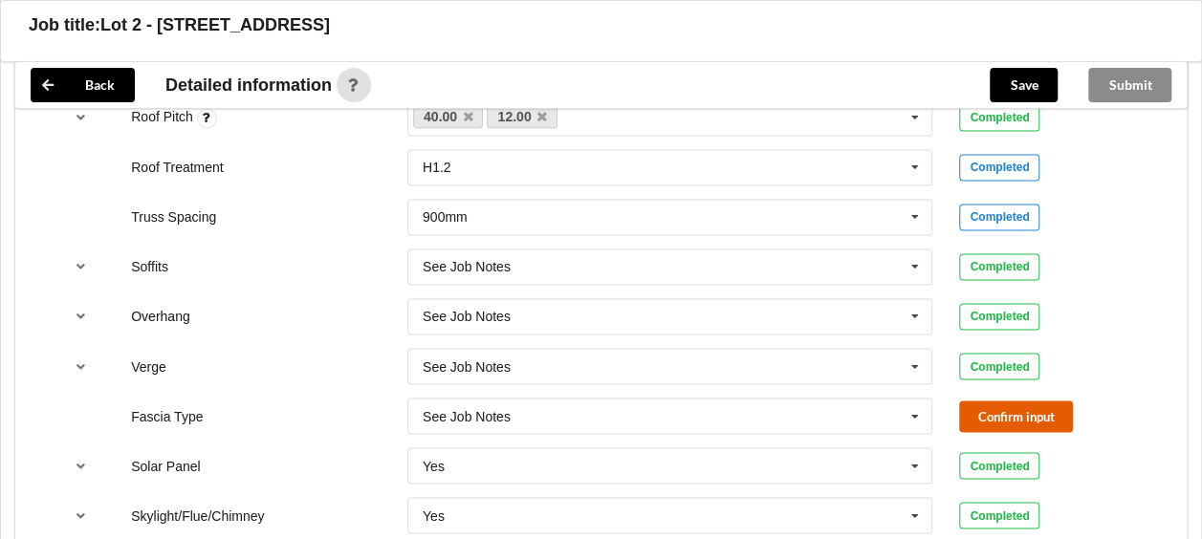
click at [1010, 409] on button "Confirm input" at bounding box center [1016, 417] width 114 height 32
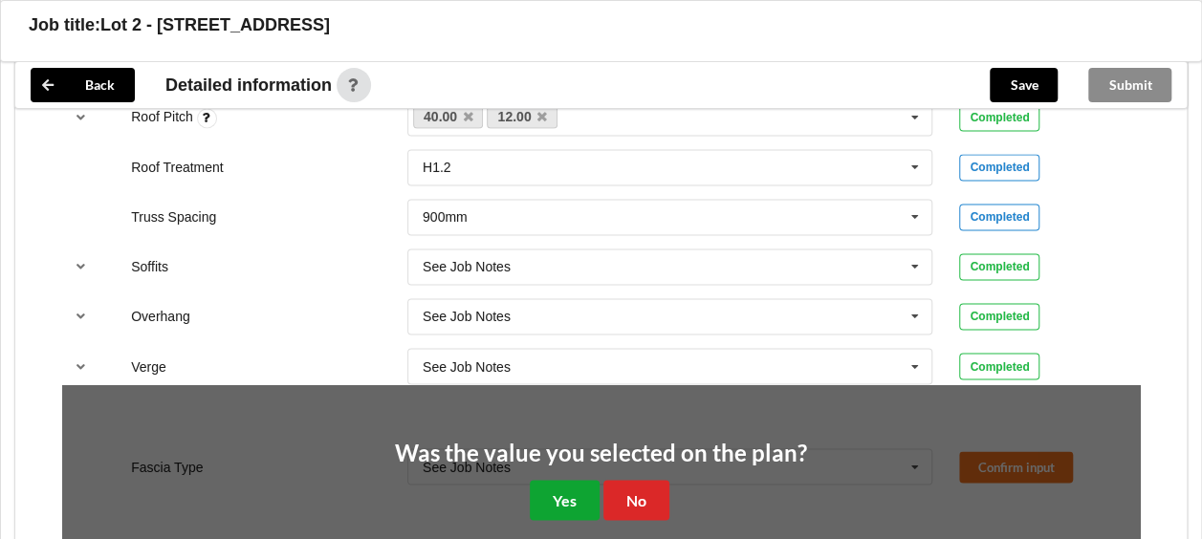
click at [535, 510] on button "Yes" at bounding box center [565, 499] width 70 height 39
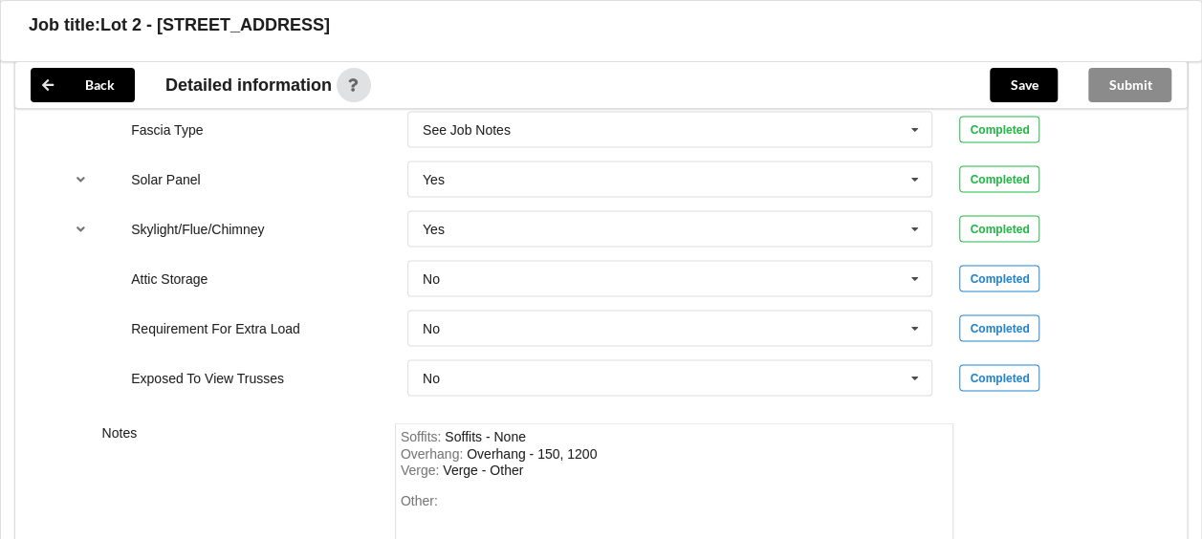
scroll to position [1913, 0]
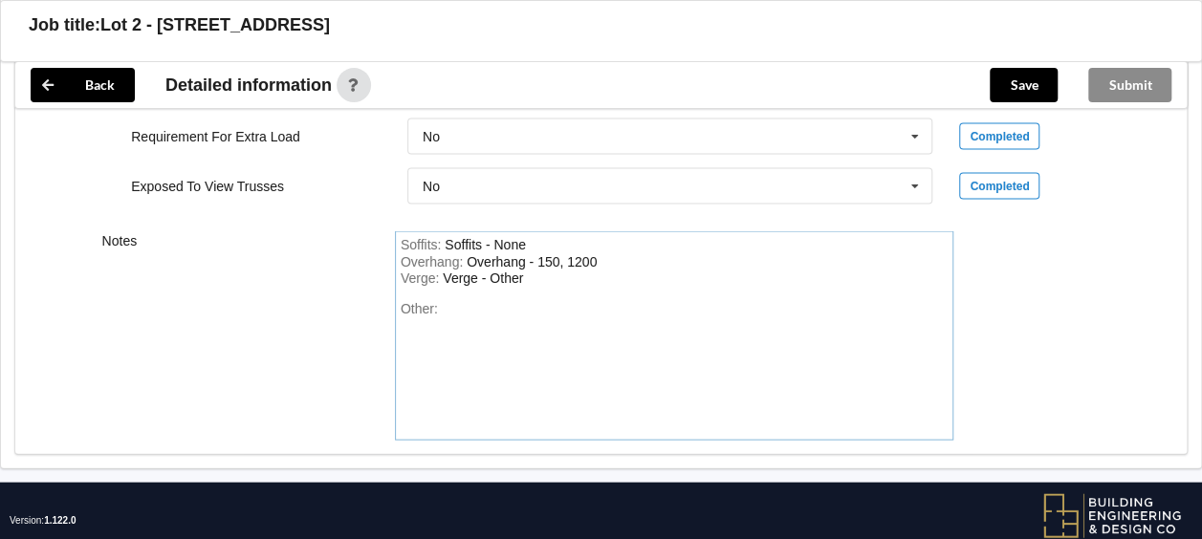
click at [580, 301] on div "Other:" at bounding box center [675, 368] width 548 height 134
click at [578, 301] on div "Other:" at bounding box center [675, 368] width 548 height 134
drag, startPoint x: 578, startPoint y: 298, endPoint x: 564, endPoint y: 267, distance: 34.3
click at [578, 301] on div "Other:" at bounding box center [675, 368] width 548 height 134
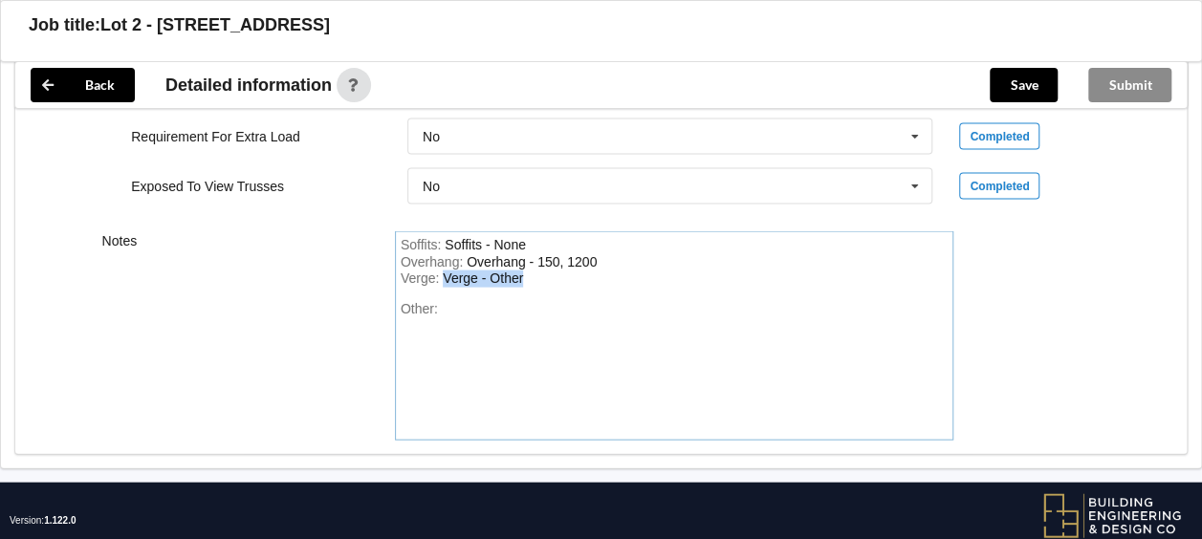
drag, startPoint x: 564, startPoint y: 267, endPoint x: 342, endPoint y: 158, distance: 247.2
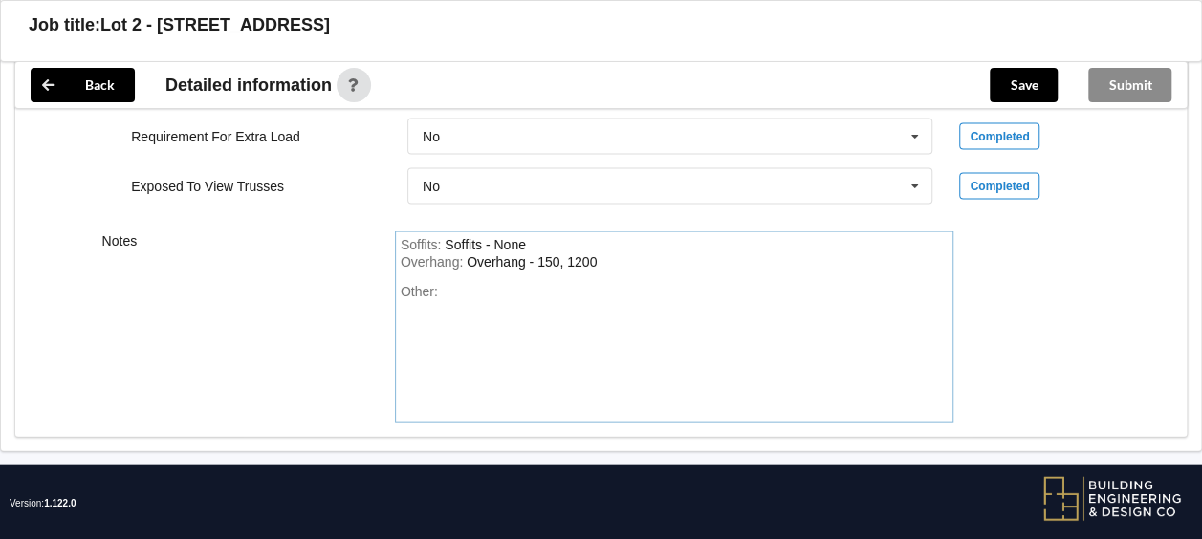
drag, startPoint x: 564, startPoint y: 271, endPoint x: 323, endPoint y: 207, distance: 249.4
drag, startPoint x: 637, startPoint y: 246, endPoint x: 361, endPoint y: 232, distance: 276.7
click at [361, 232] on div "Notes Soffits : Soffits - None Overhang : Overhang - 150, 1200 Other:" at bounding box center [601, 327] width 1172 height 219
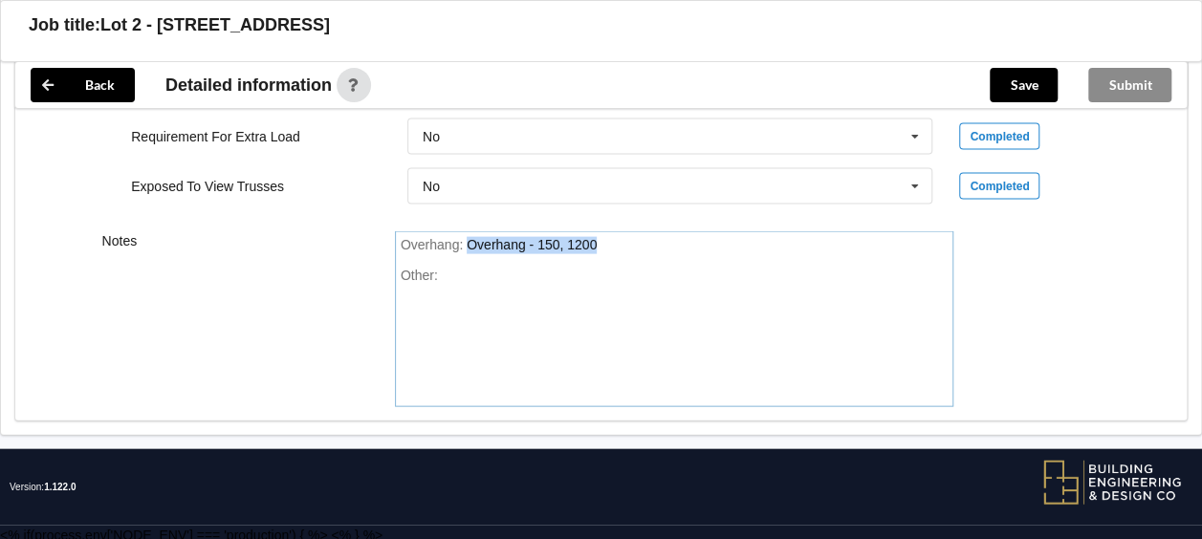
drag, startPoint x: 644, startPoint y: 262, endPoint x: 339, endPoint y: 252, distance: 305.2
click at [339, 252] on div "Notes Overhang : Overhang - 150, 1200 Other:" at bounding box center [601, 319] width 1172 height 203
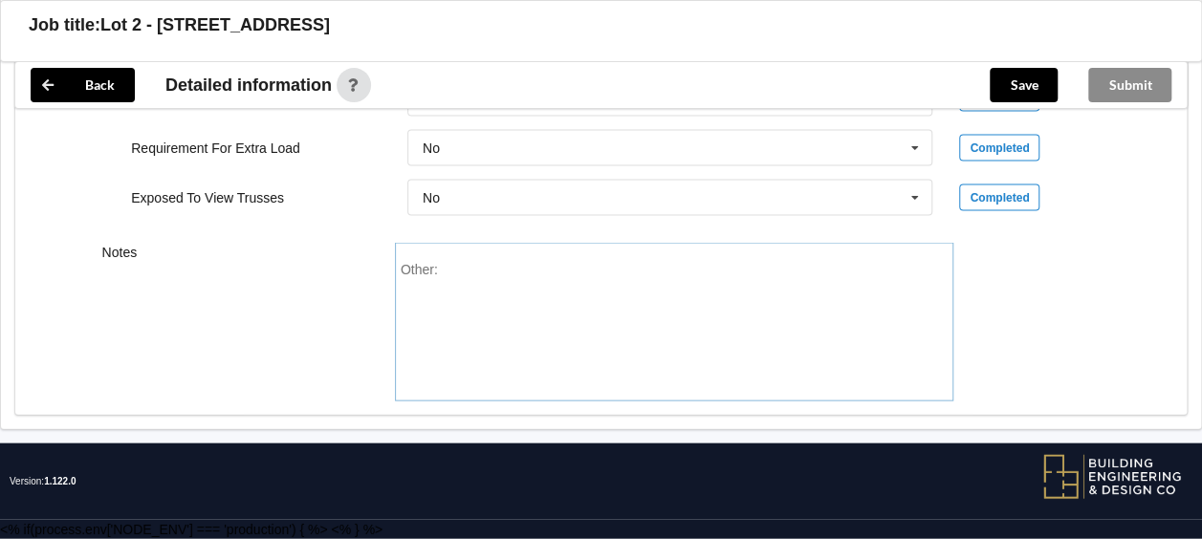
scroll to position [1895, 0]
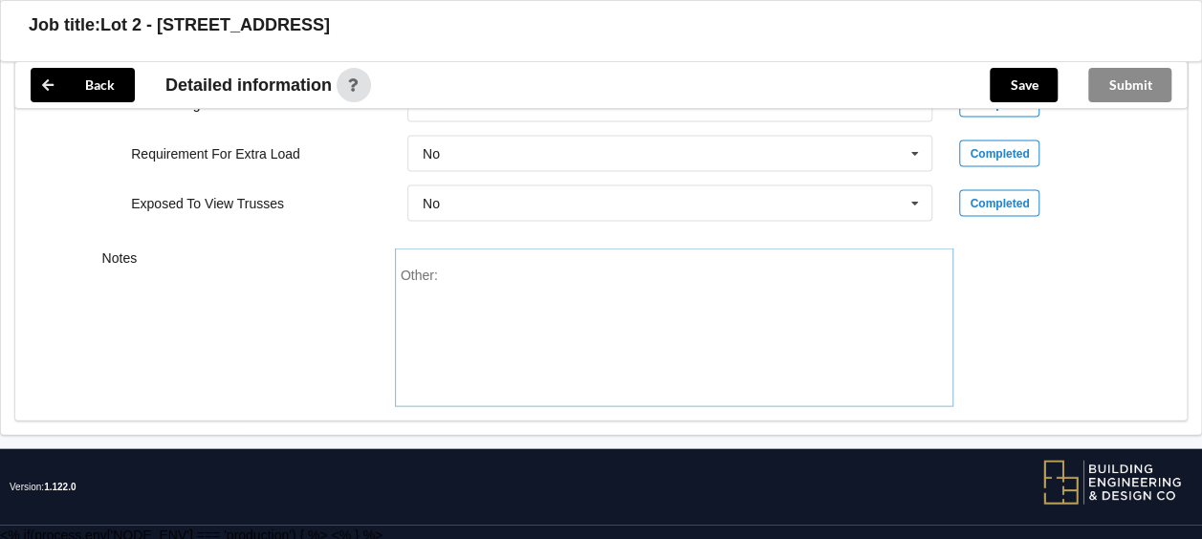
click at [523, 253] on div "Other:" at bounding box center [674, 328] width 559 height 159
click at [1018, 90] on button "Save" at bounding box center [1024, 85] width 68 height 34
click at [1141, 77] on div "Submit" at bounding box center [1130, 85] width 114 height 46
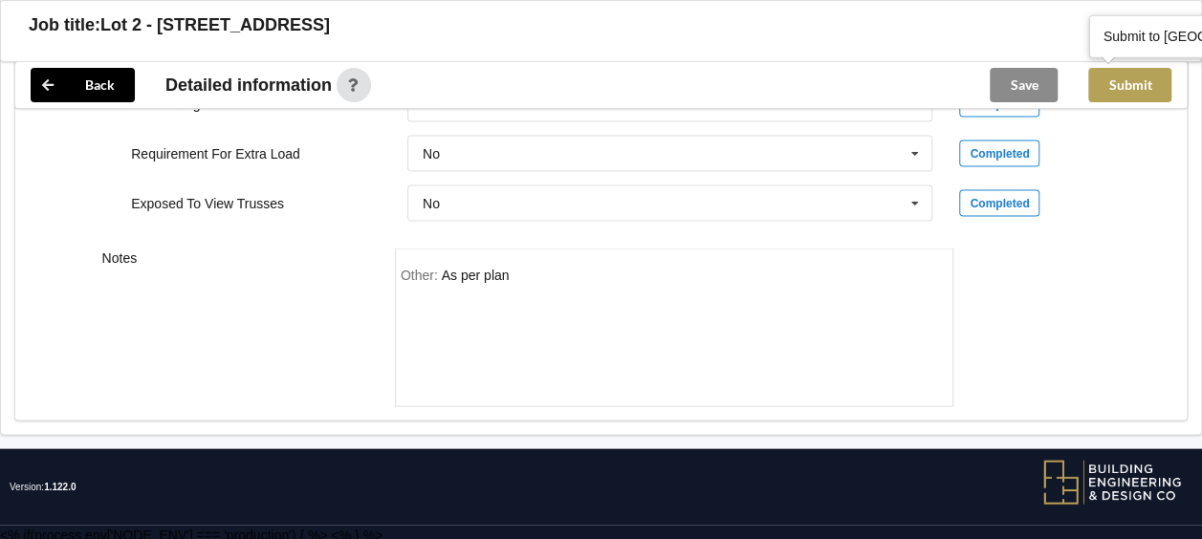
click at [1143, 80] on button "Submit" at bounding box center [1129, 85] width 83 height 34
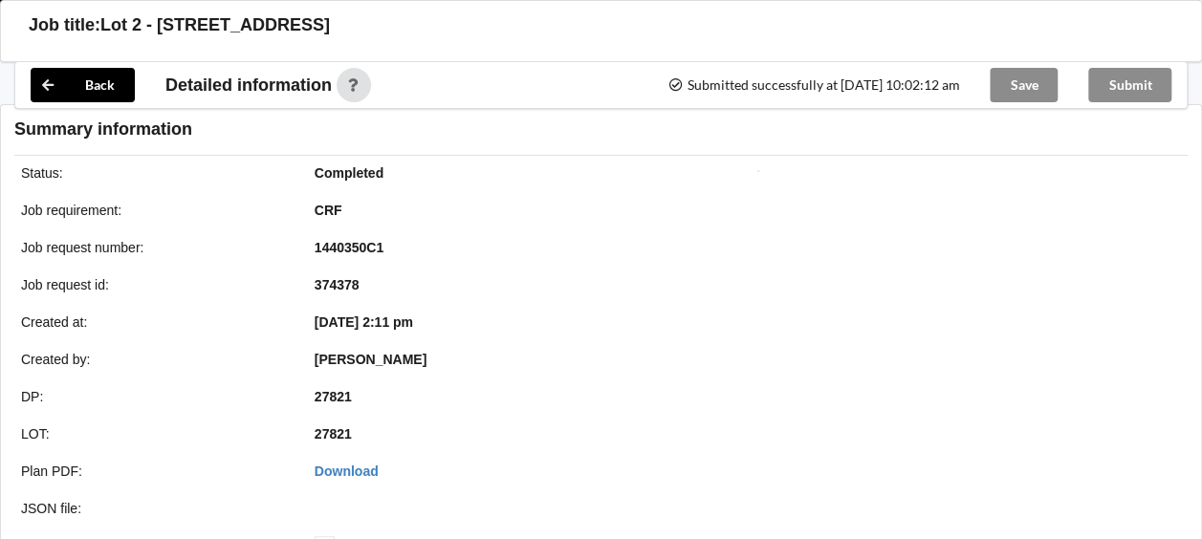
scroll to position [1807, 0]
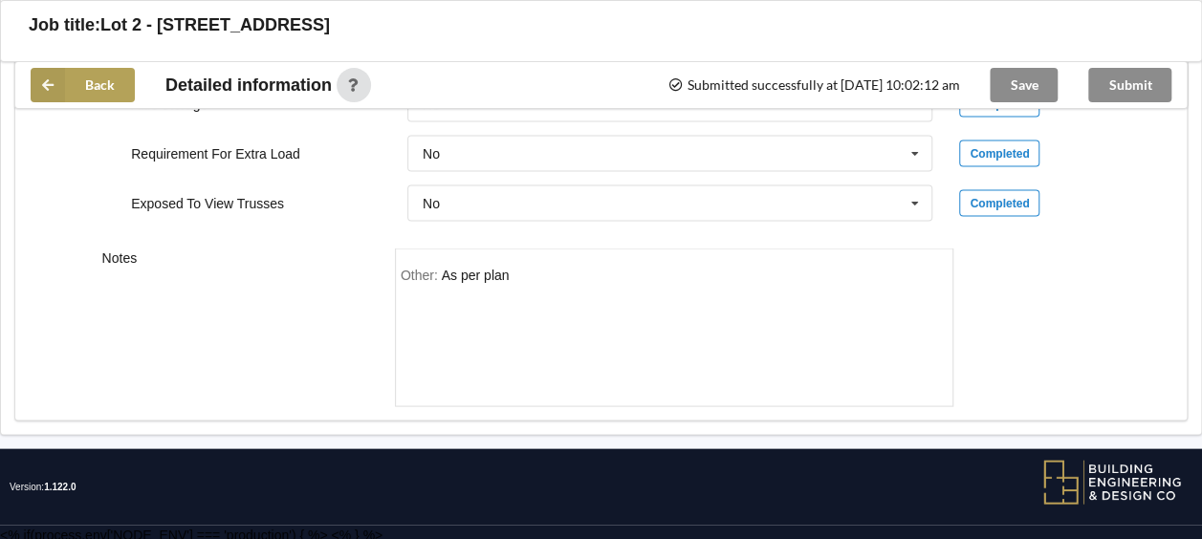
click at [80, 98] on button "Back" at bounding box center [83, 85] width 104 height 34
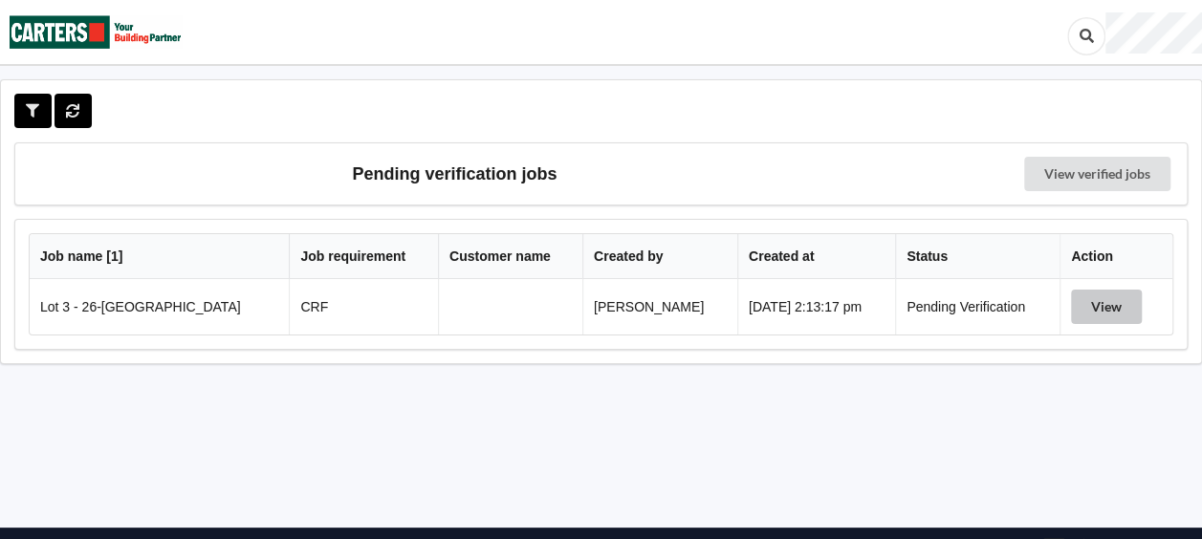
click at [1130, 302] on button "View" at bounding box center [1106, 307] width 71 height 34
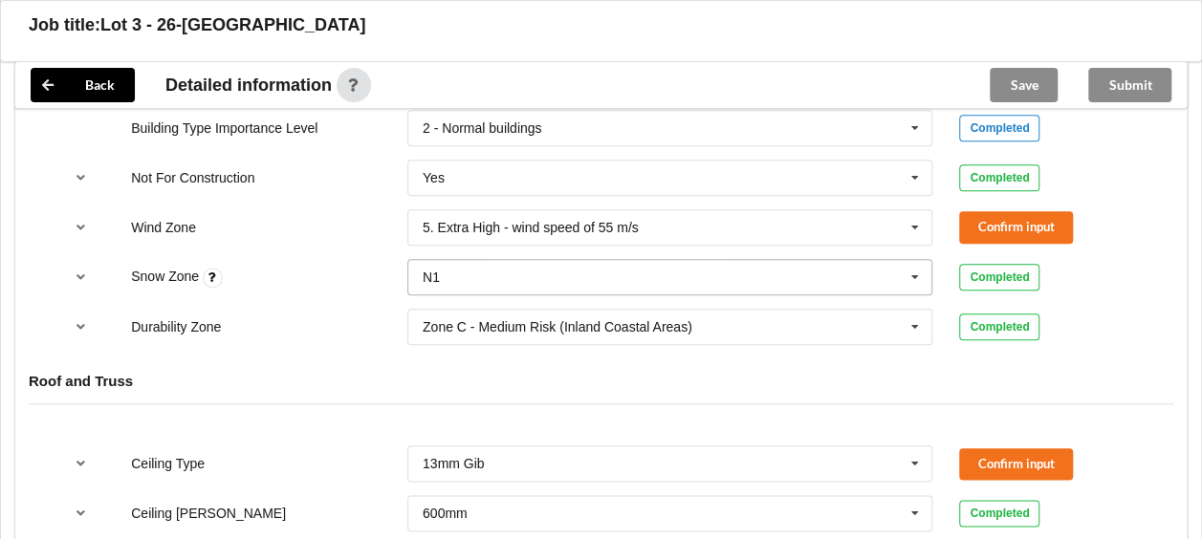
scroll to position [861, 0]
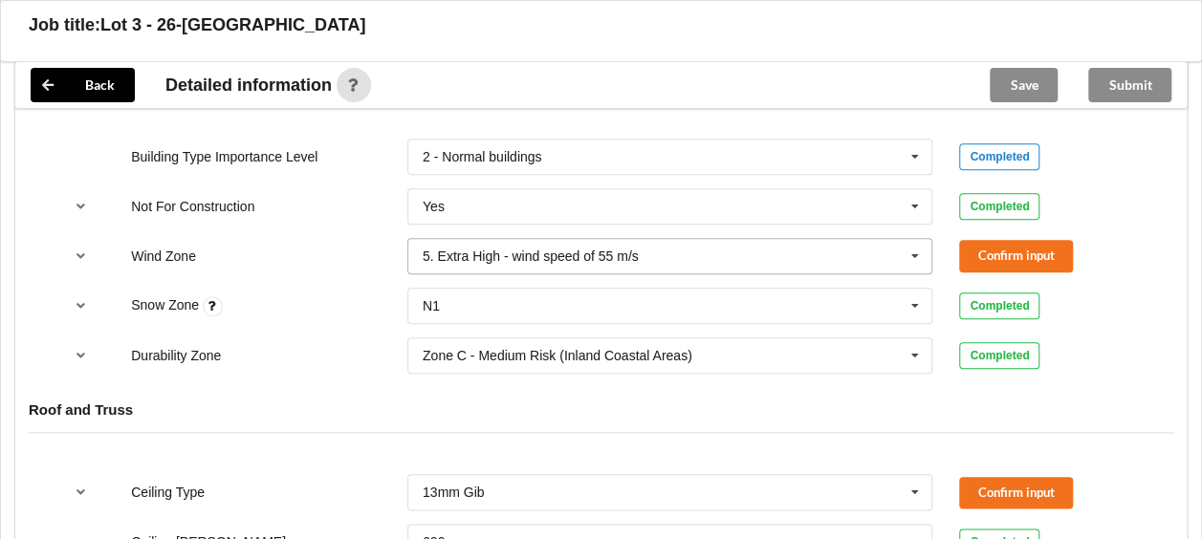
click at [914, 251] on icon at bounding box center [915, 256] width 29 height 35
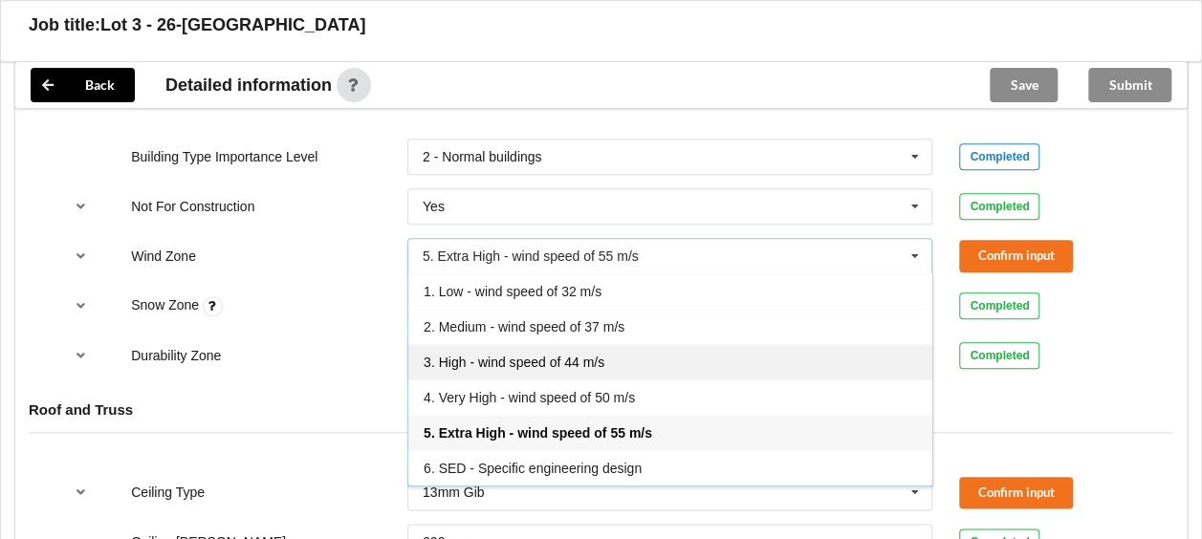
click at [694, 356] on div "3. High - wind speed of 44 m/s" at bounding box center [670, 361] width 524 height 35
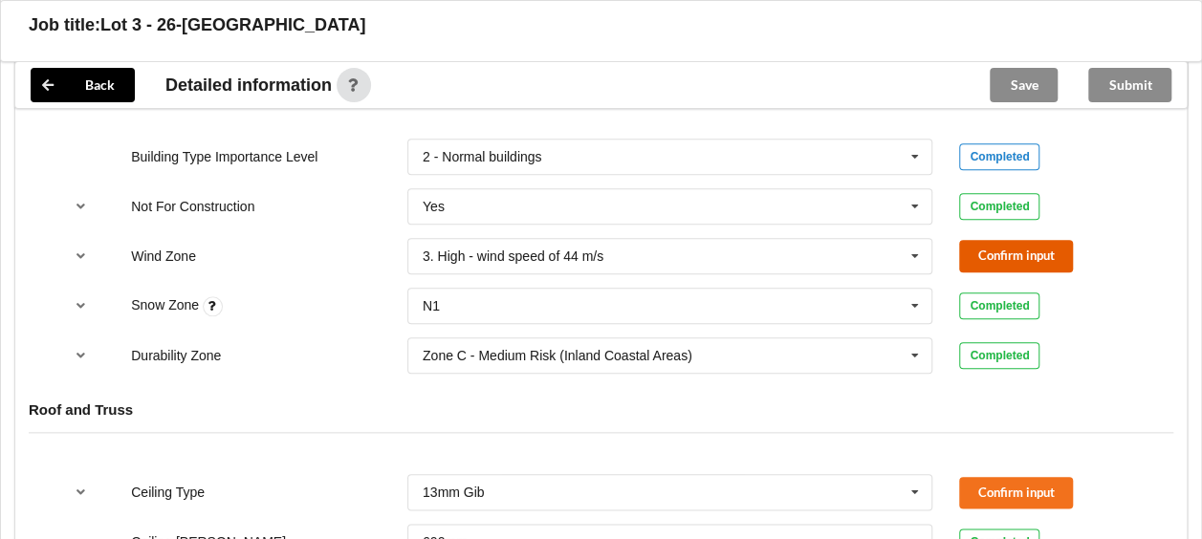
click at [999, 241] on button "Confirm input" at bounding box center [1016, 256] width 114 height 32
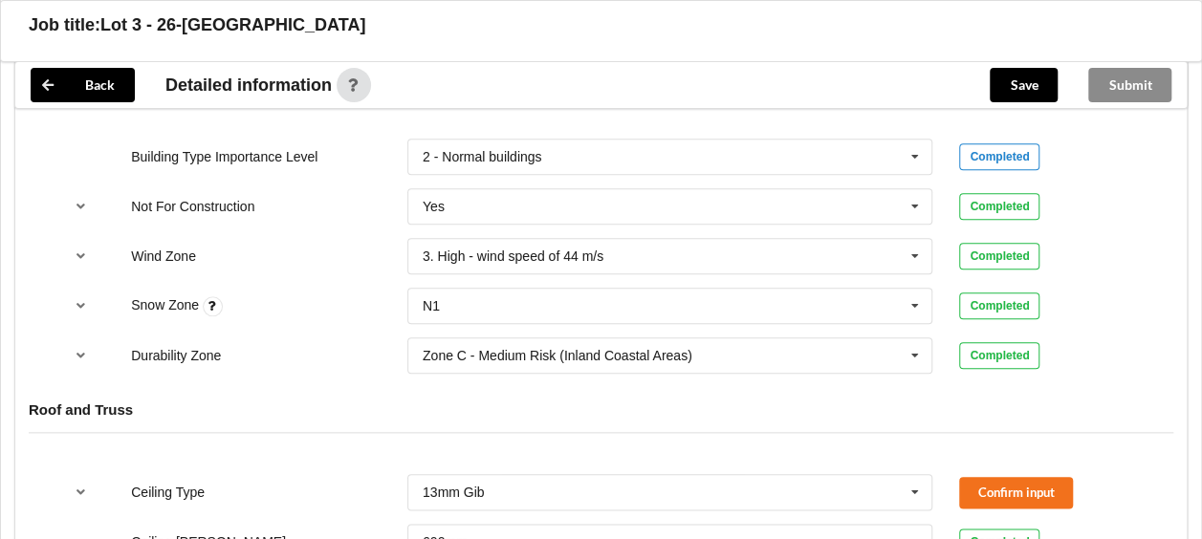
scroll to position [1052, 0]
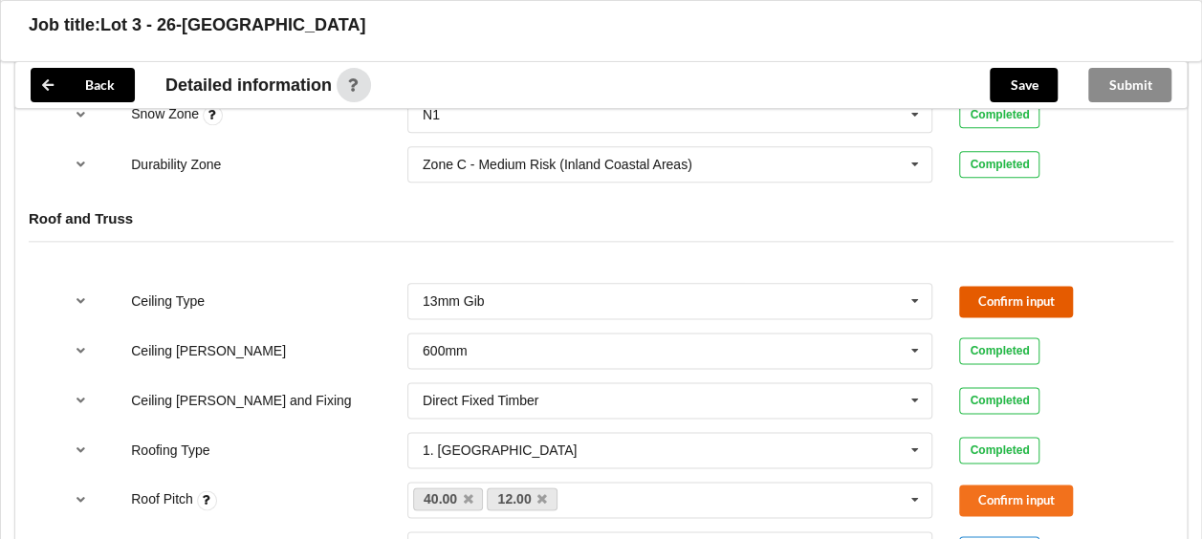
click at [983, 295] on button "Confirm input" at bounding box center [1016, 302] width 114 height 32
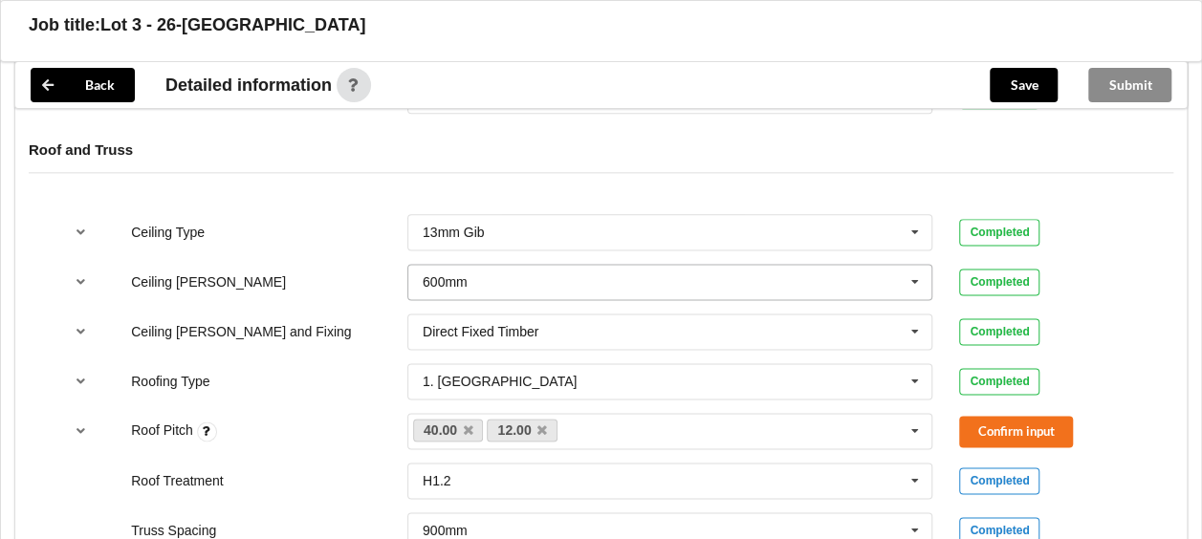
scroll to position [1148, 0]
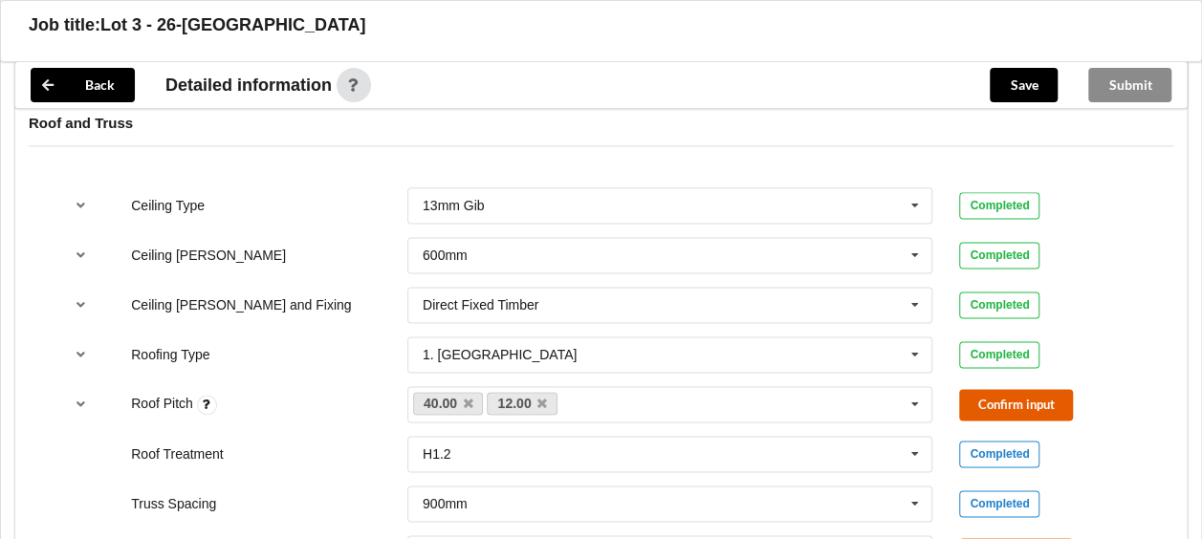
click at [989, 398] on button "Confirm input" at bounding box center [1016, 405] width 114 height 32
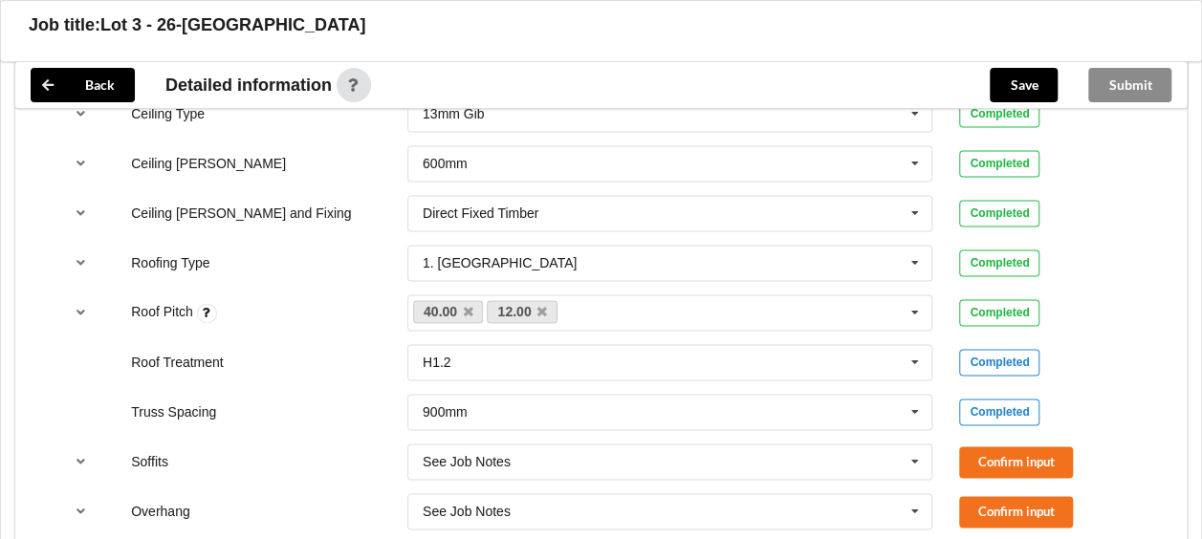
scroll to position [1339, 0]
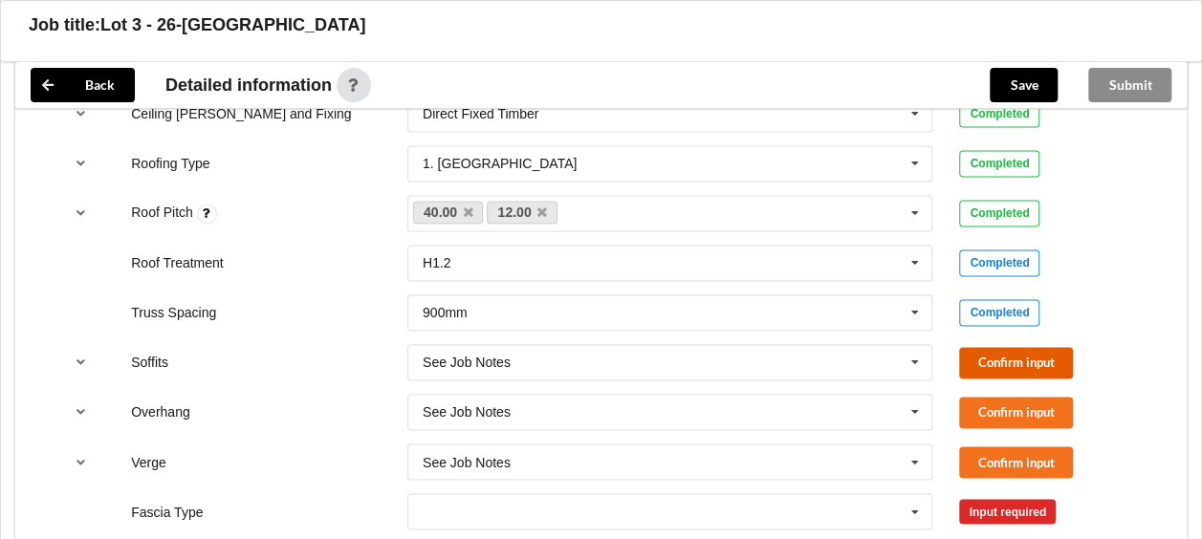
drag, startPoint x: 974, startPoint y: 359, endPoint x: 983, endPoint y: 393, distance: 35.7
click at [975, 359] on button "Confirm input" at bounding box center [1016, 363] width 114 height 32
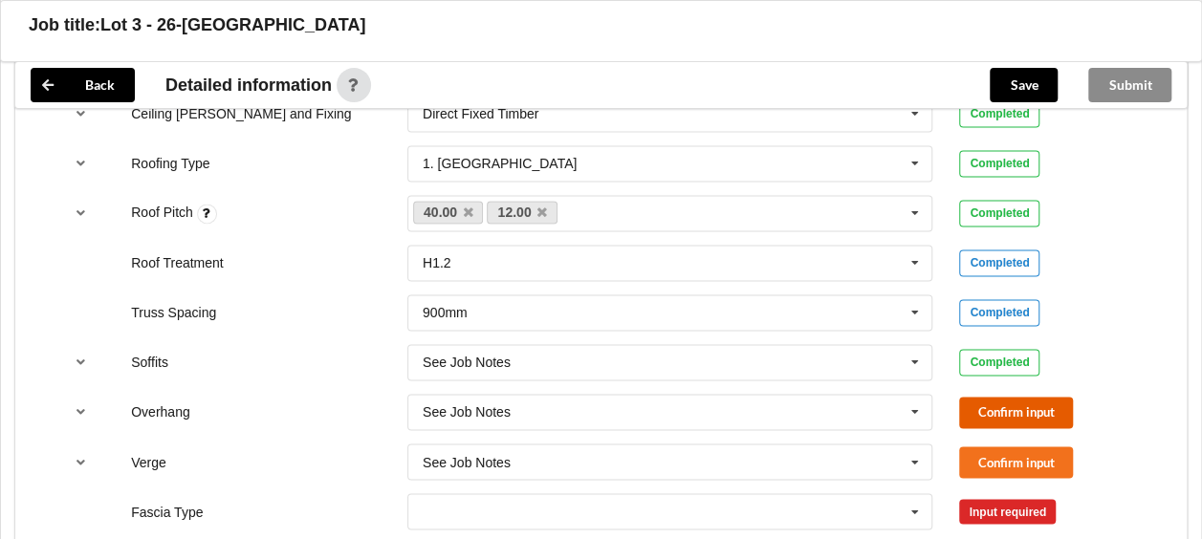
click at [978, 405] on button "Confirm input" at bounding box center [1016, 413] width 114 height 32
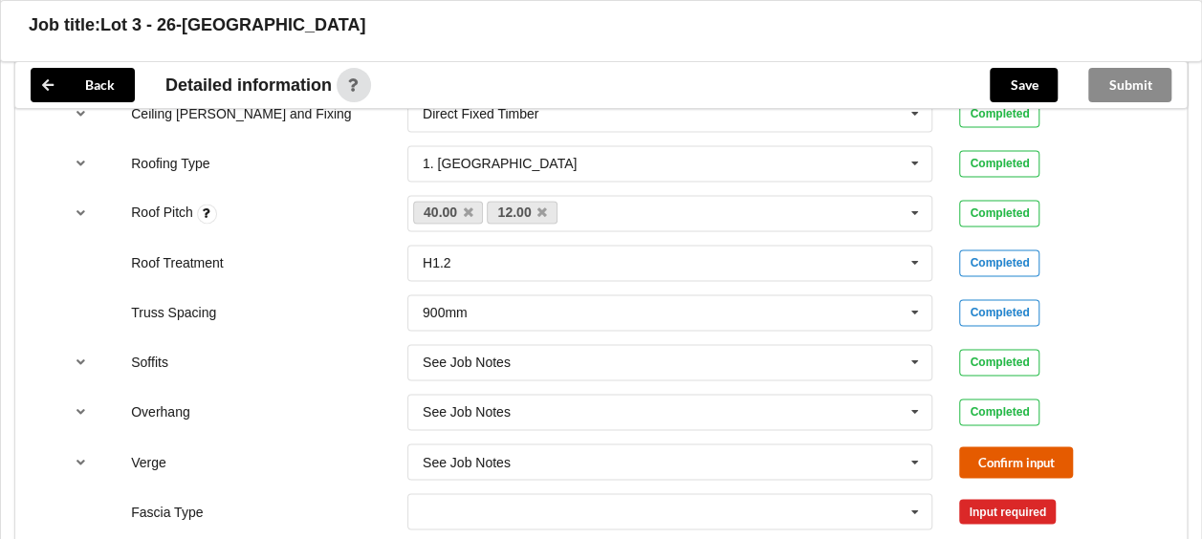
click at [982, 455] on button "Confirm input" at bounding box center [1016, 463] width 114 height 32
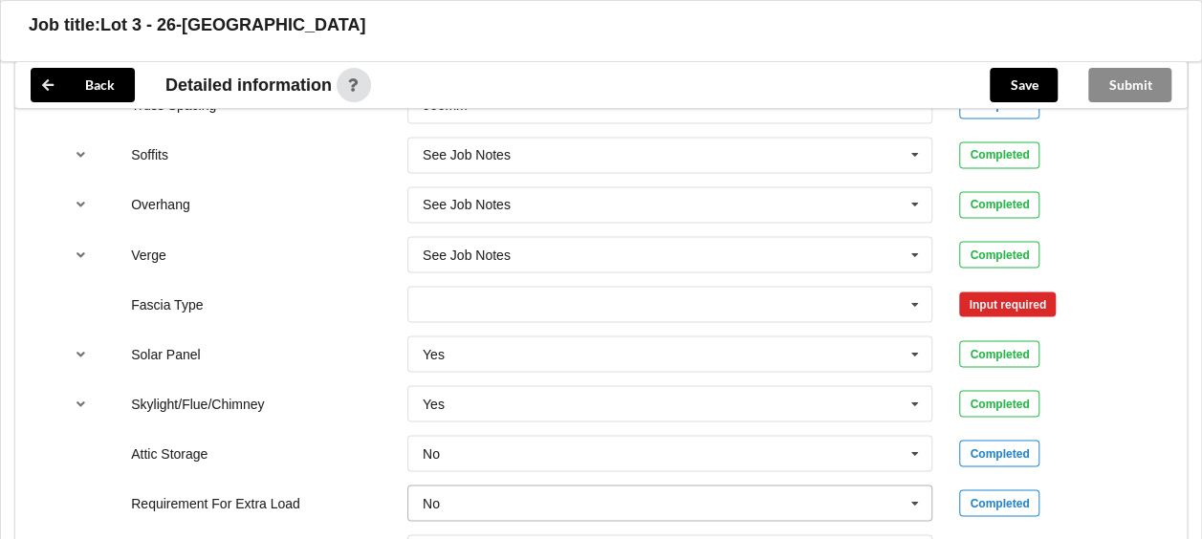
scroll to position [1626, 0]
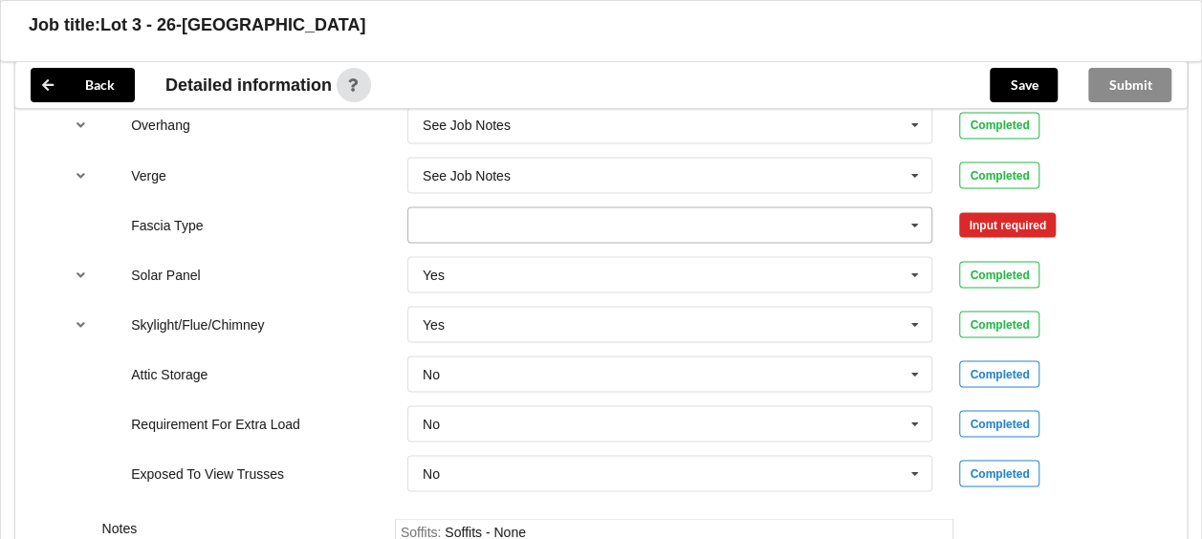
click at [921, 215] on icon at bounding box center [915, 225] width 29 height 35
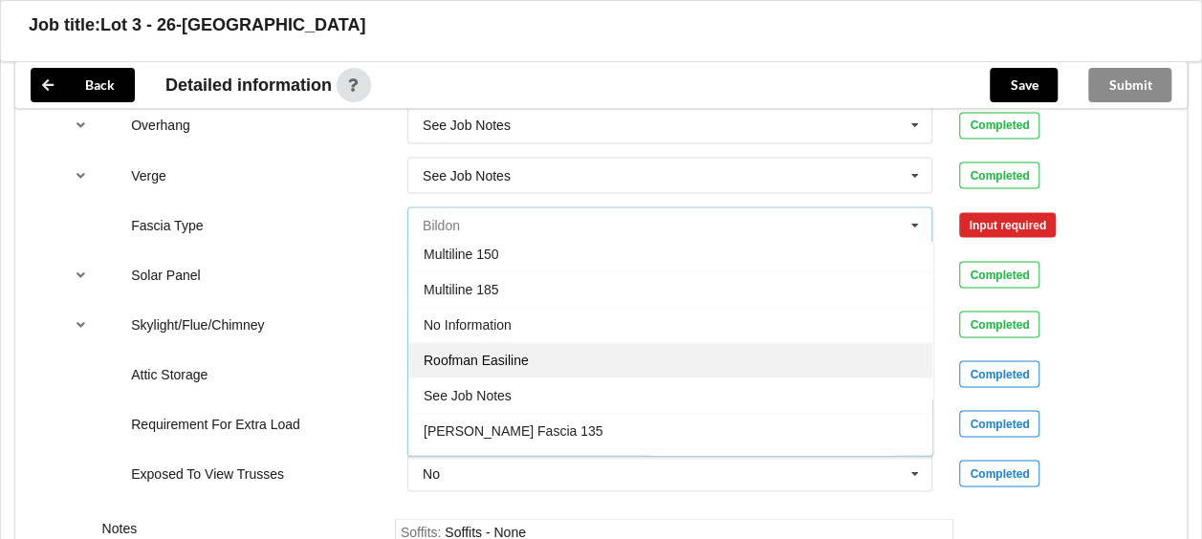
scroll to position [574, 0]
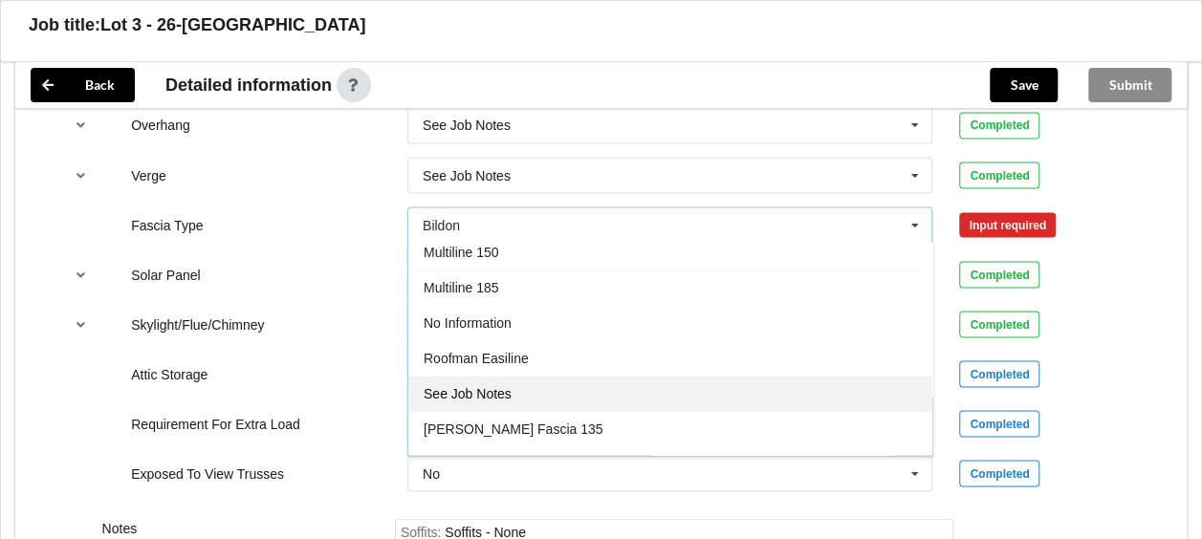
click at [719, 378] on div "See Job Notes" at bounding box center [670, 393] width 524 height 35
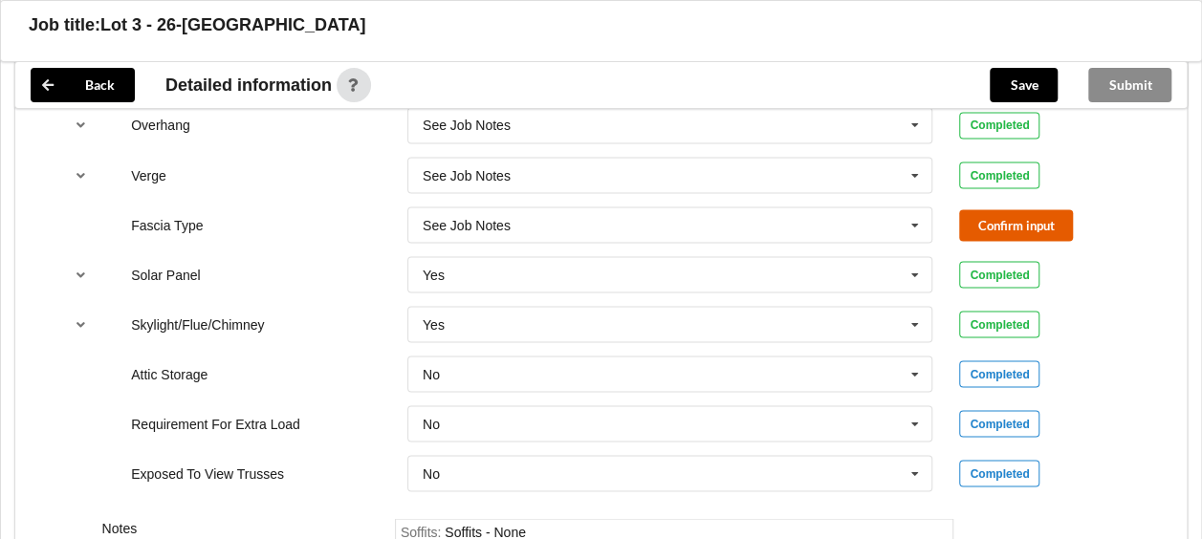
click at [998, 215] on button "Confirm input" at bounding box center [1016, 225] width 114 height 32
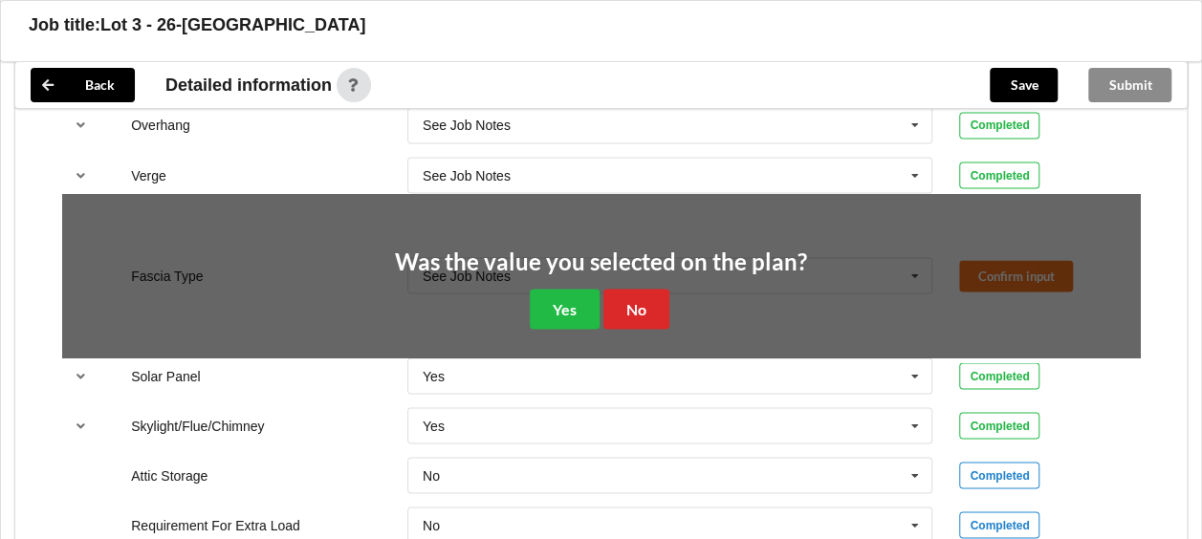
click at [528, 318] on div "Was the value you selected on the plan? Yes No" at bounding box center [601, 289] width 412 height 79
click at [591, 298] on button "Yes" at bounding box center [565, 308] width 70 height 39
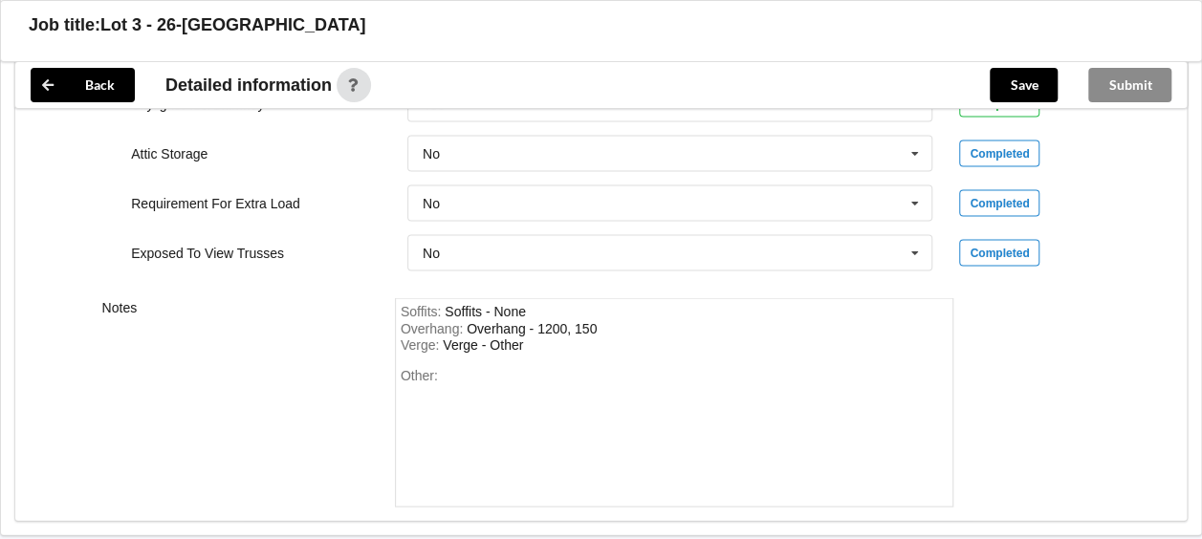
scroll to position [1945, 0]
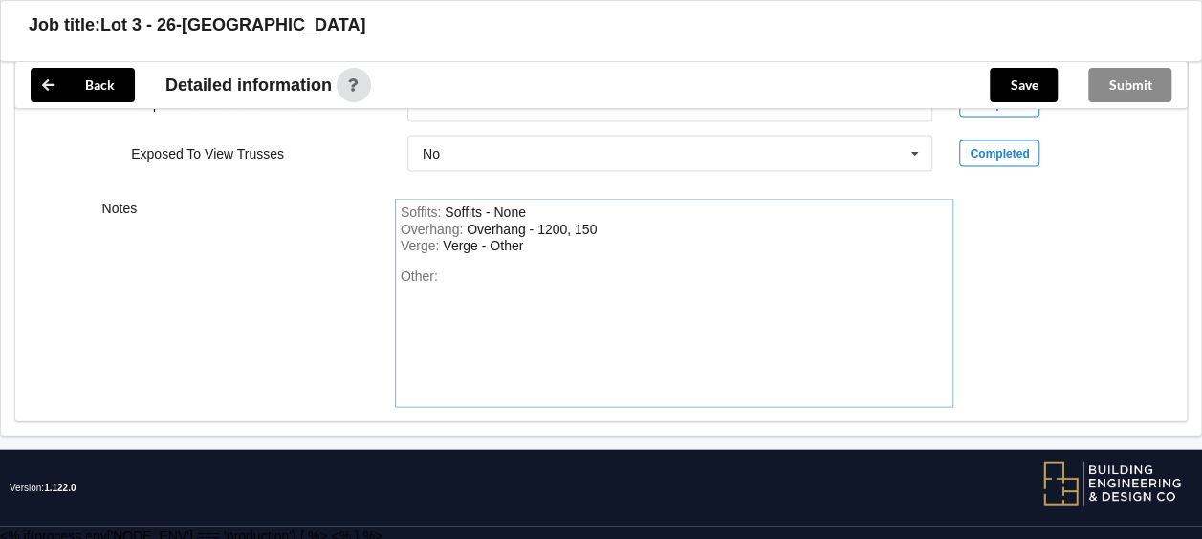
click at [538, 238] on div "Verge : Verge - Other" at bounding box center [675, 246] width 548 height 17
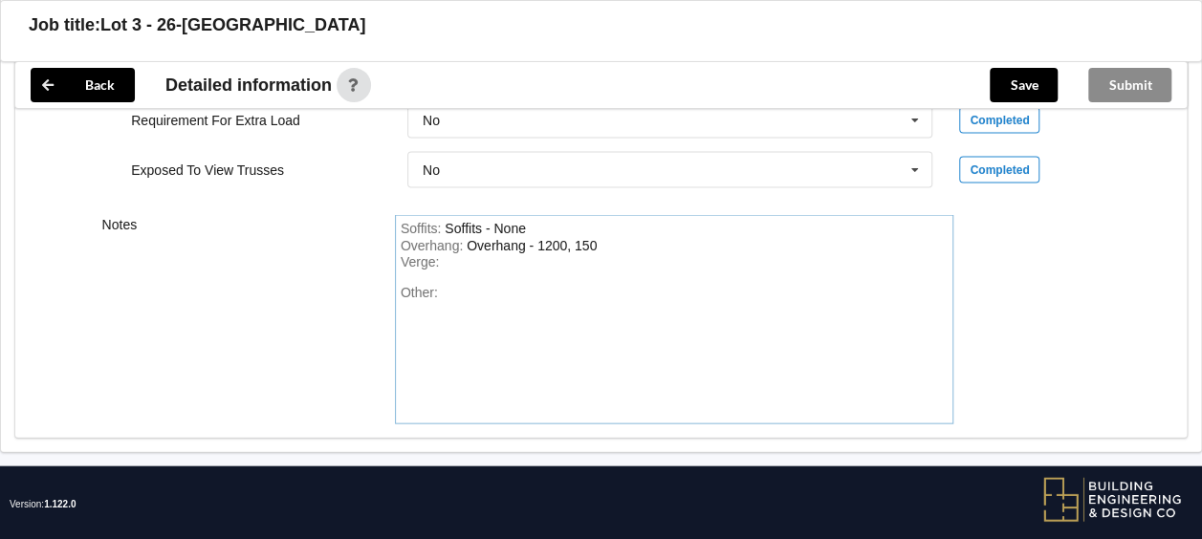
click at [543, 227] on div "Soffits : Soffits - None Overhang : Overhang - 1200, 150 Verge : Other:" at bounding box center [674, 319] width 559 height 209
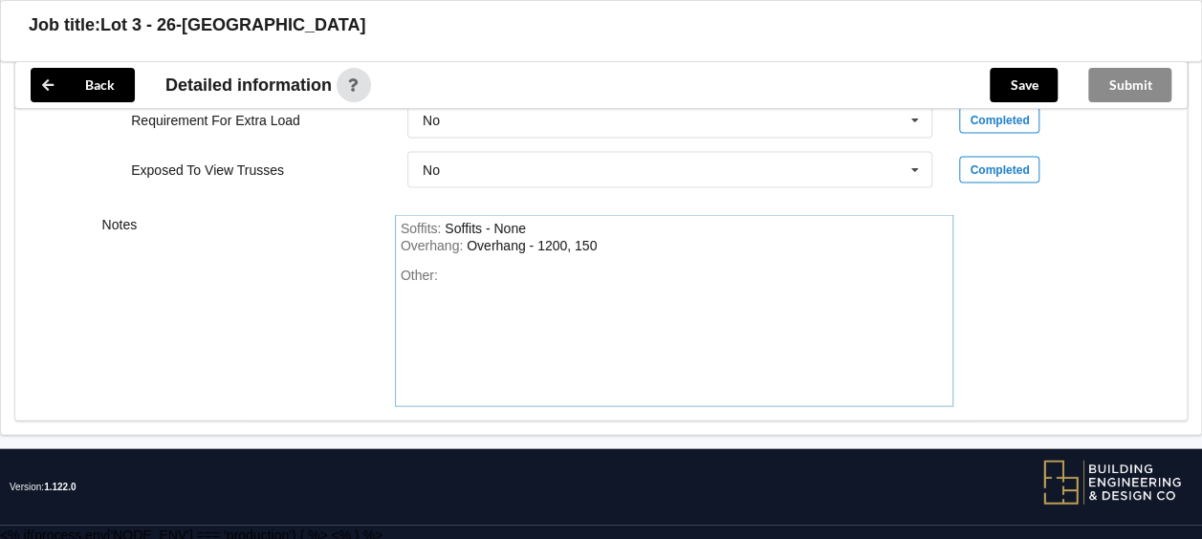
click at [543, 227] on div "Soffits : Soffits - None" at bounding box center [675, 229] width 548 height 17
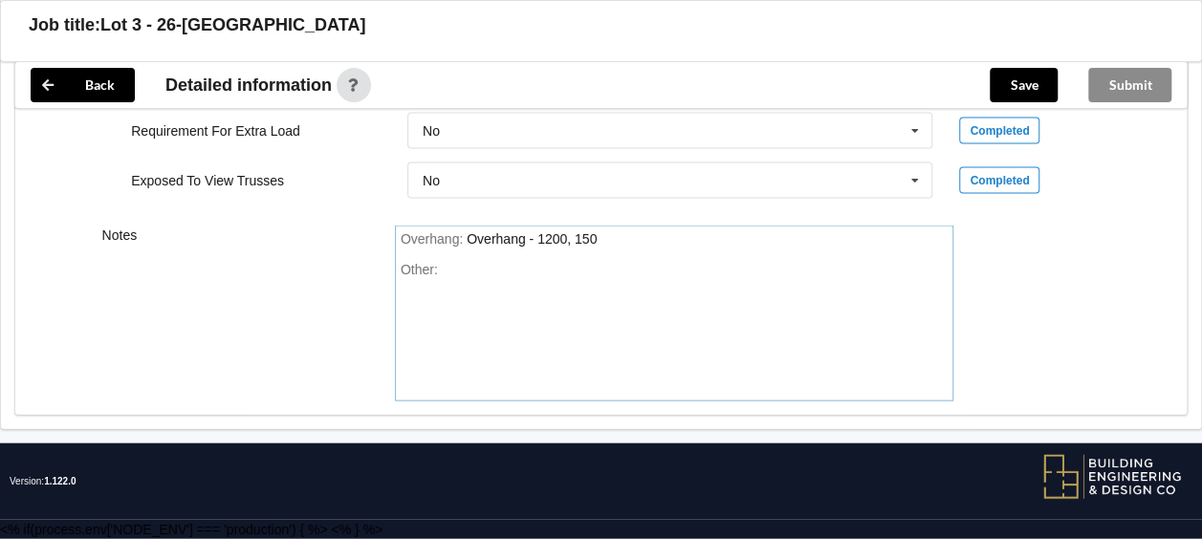
scroll to position [1913, 0]
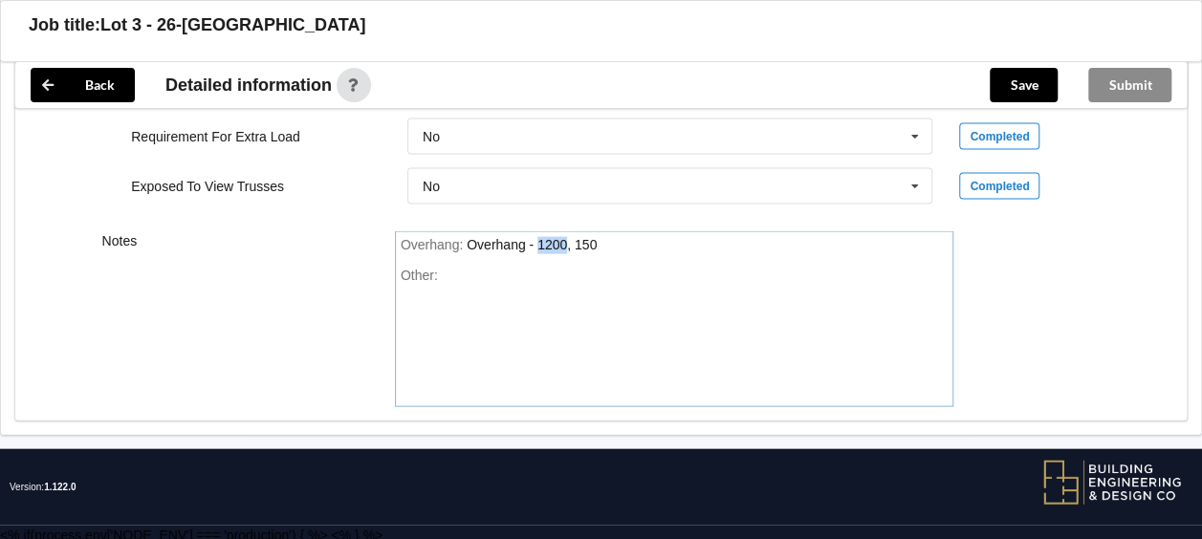
click at [543, 231] on div "Overhang : Overhang - 1200, 150 Other:" at bounding box center [674, 319] width 559 height 176
click at [534, 256] on div "Overhang : Overhang - 1200, 150 Other:" at bounding box center [674, 319] width 559 height 176
click at [528, 251] on div "Overhang : Overhang - 1200, 150 Other:" at bounding box center [674, 319] width 559 height 176
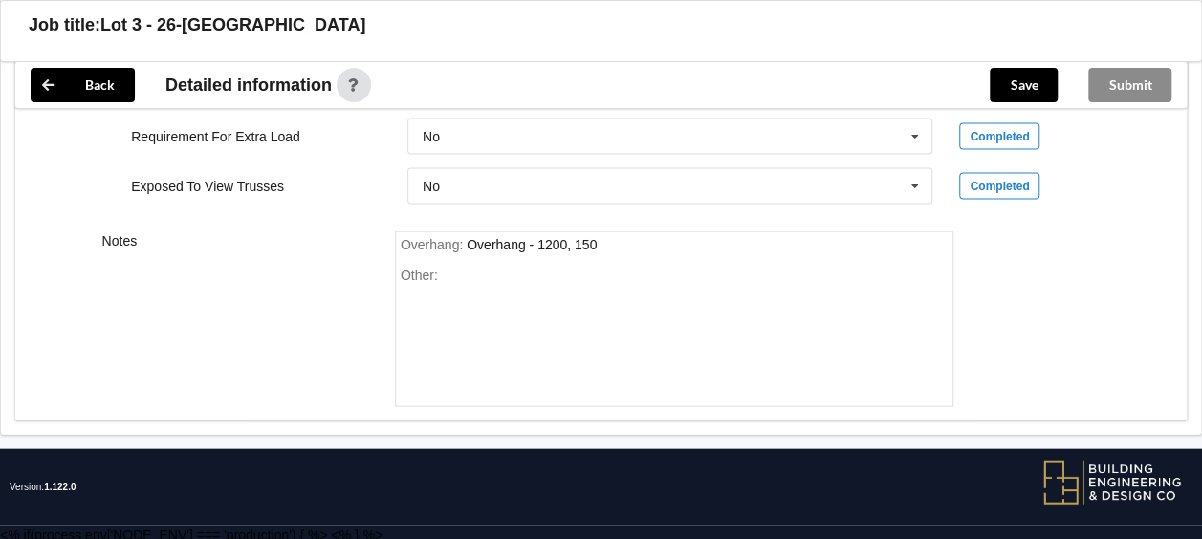
click at [528, 251] on div "Overhang : Overhang - 1200, 150 Other:" at bounding box center [674, 319] width 559 height 176
click at [528, 250] on div "Overhang : Overhang - 1200, 150 Other:" at bounding box center [674, 319] width 559 height 176
click at [528, 238] on div "Overhang - 1200, 150" at bounding box center [532, 244] width 130 height 15
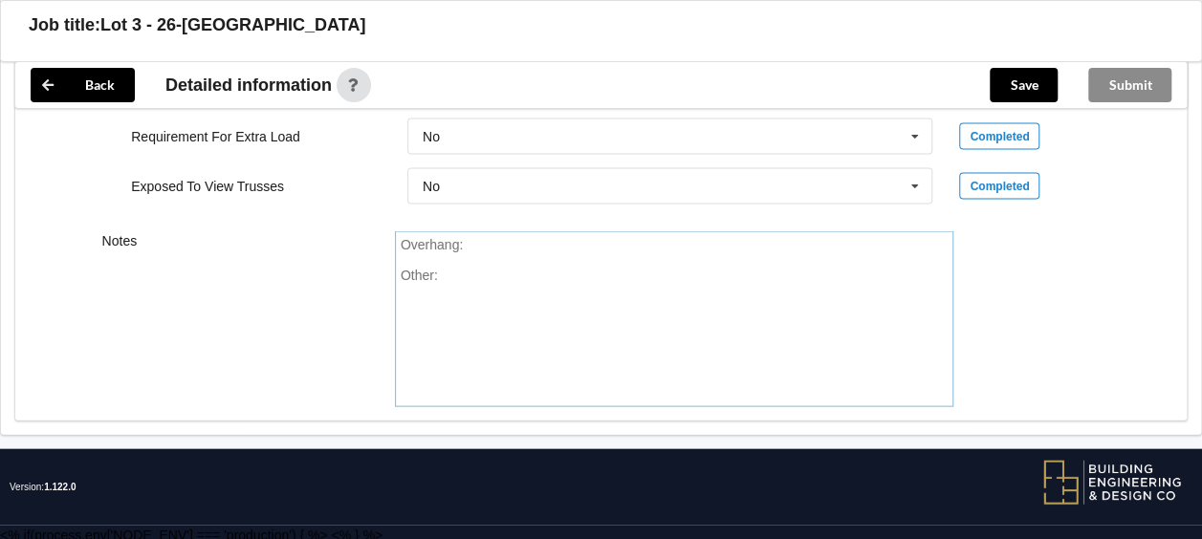
scroll to position [1895, 0]
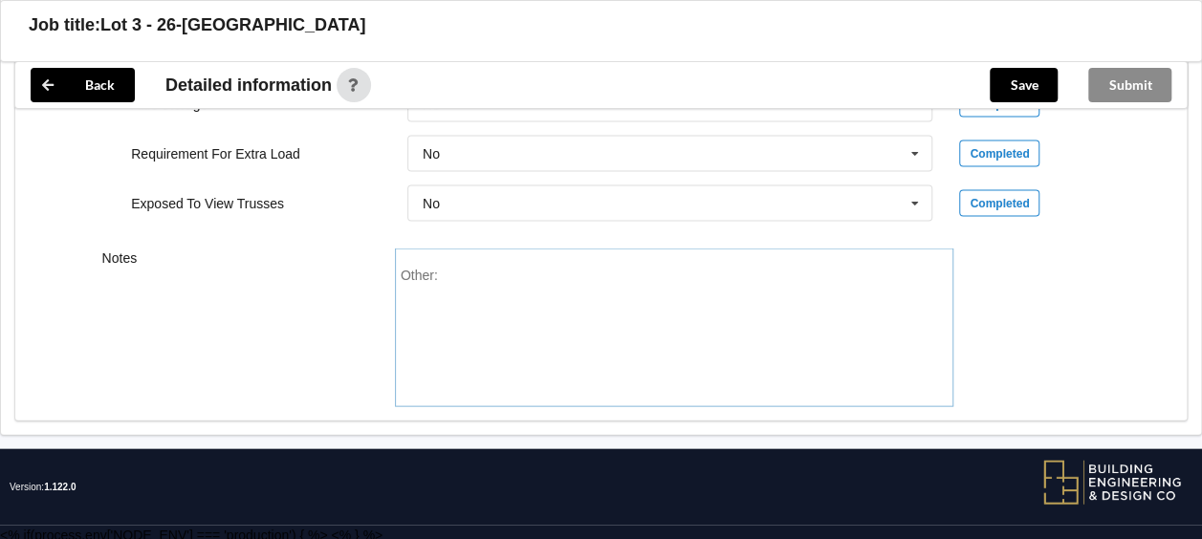
click at [505, 268] on div "Other:" at bounding box center [675, 335] width 548 height 134
click at [1010, 76] on button "Save" at bounding box center [1024, 85] width 68 height 34
click at [1106, 98] on div "Submit" at bounding box center [1130, 85] width 114 height 46
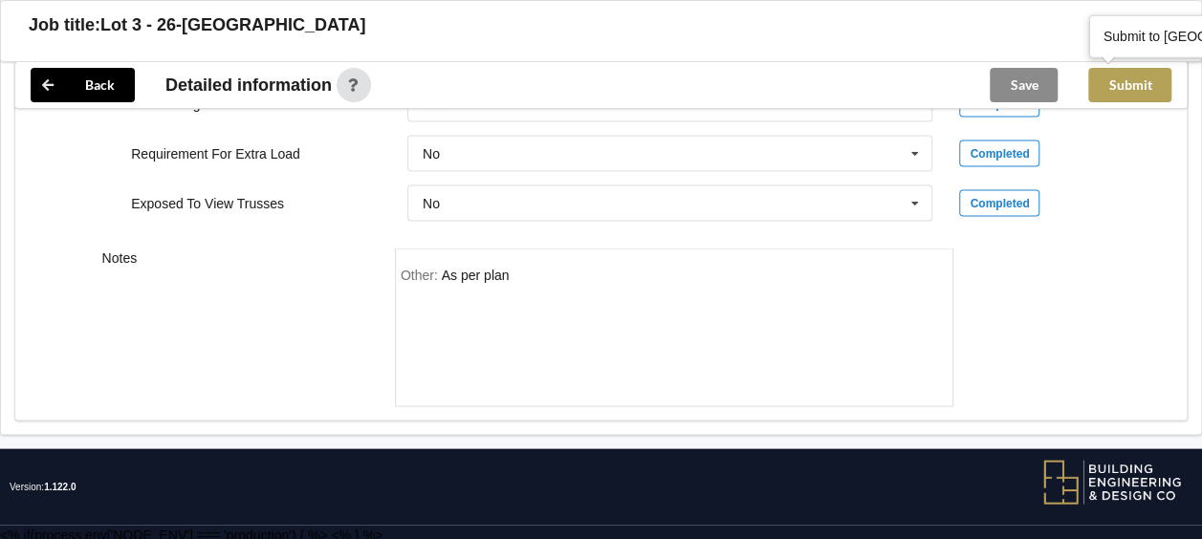
click at [1109, 88] on button "Submit" at bounding box center [1129, 85] width 83 height 34
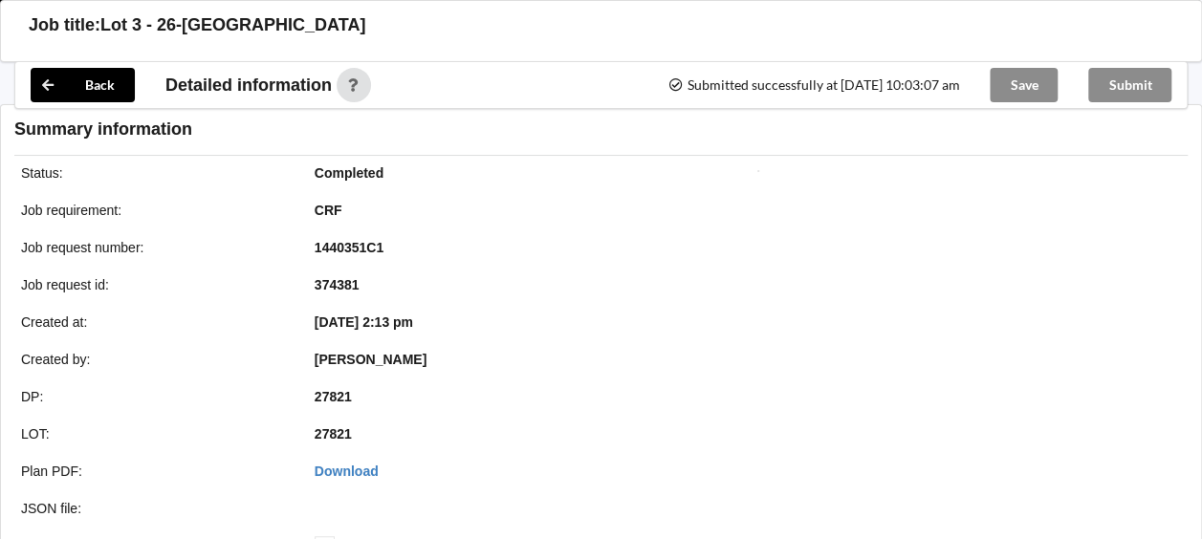
scroll to position [1807, 0]
